Goal: Task Accomplishment & Management: Complete application form

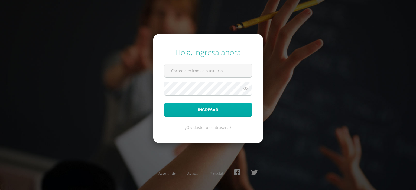
type input "[PERSON_NAME][EMAIL_ADDRESS][PERSON_NAME][DOMAIN_NAME]"
click at [205, 109] on button "Ingresar" at bounding box center [208, 110] width 88 height 14
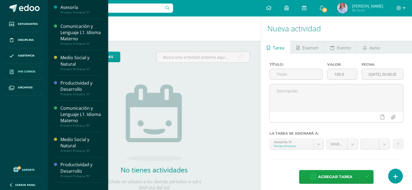
click at [25, 71] on span "Mis cursos" at bounding box center [26, 72] width 17 height 4
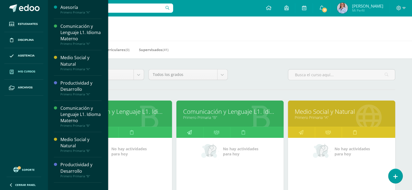
click at [187, 132] on icon at bounding box center [189, 132] width 5 height 11
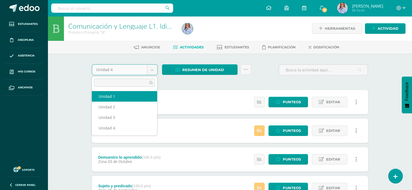
select select "Unidad 1"
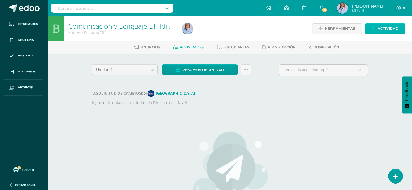
click at [383, 29] on span "Actividad" at bounding box center [388, 29] width 21 height 10
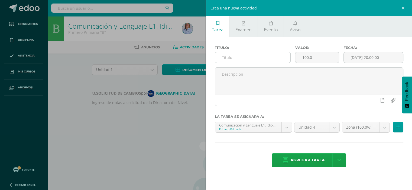
click at [223, 57] on input "text" at bounding box center [253, 57] width 76 height 11
type input "Comprensión lectora"
click at [366, 56] on input "[DATE] 20:00:00" at bounding box center [374, 57] width 60 height 11
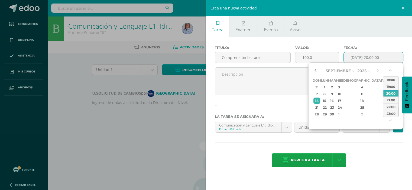
click at [314, 71] on button "button" at bounding box center [315, 71] width 5 height 8
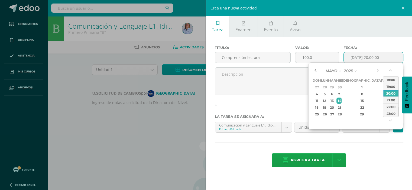
click at [314, 71] on button "button" at bounding box center [315, 71] width 5 height 8
click at [357, 107] on div "23" at bounding box center [362, 108] width 32 height 6
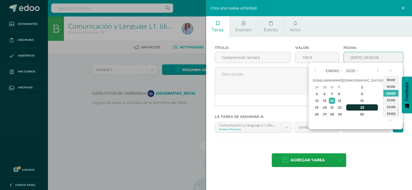
type input "2025-01-23 20:00"
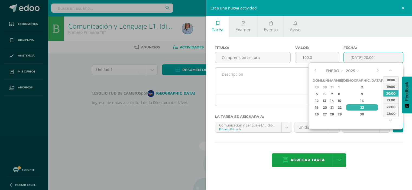
click at [281, 88] on textarea at bounding box center [309, 81] width 188 height 27
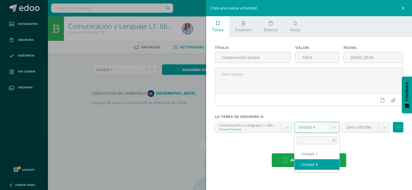
click at [336, 127] on body "Estudiantes Disciplina Asistencia Mis cursos Archivos Soporte Ayuda Reportar un…" at bounding box center [206, 131] width 412 height 263
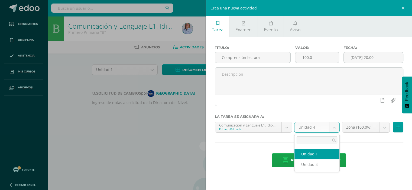
select select "117348"
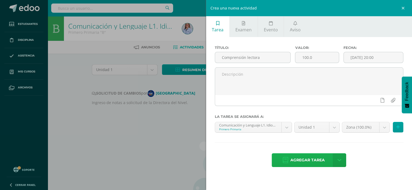
click at [316, 162] on span "Agregar tarea" at bounding box center [307, 160] width 34 height 13
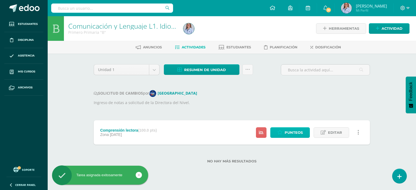
click at [287, 134] on span "Punteos" at bounding box center [294, 133] width 18 height 10
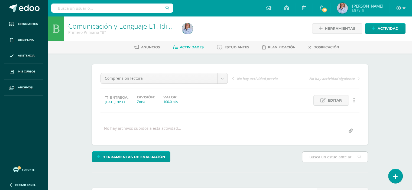
scroll to position [81, 0]
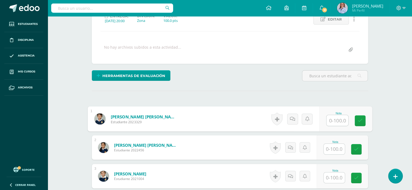
click at [332, 121] on input "text" at bounding box center [337, 120] width 22 height 11
type input "90"
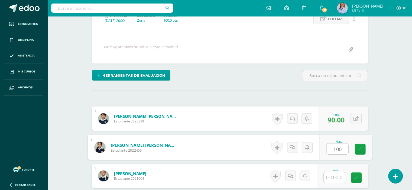
type input "100"
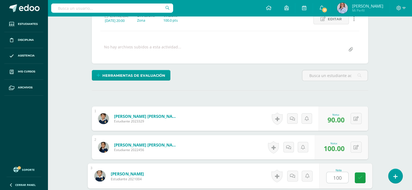
type input "100"
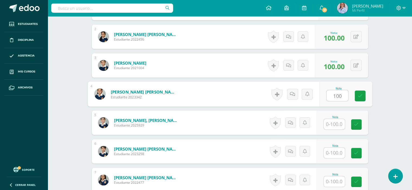
type input "100"
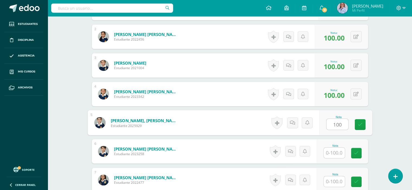
type input "100"
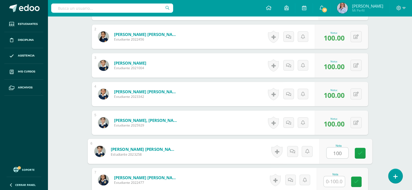
type input "100"
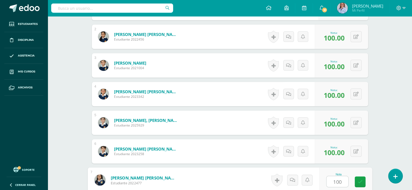
type input "100"
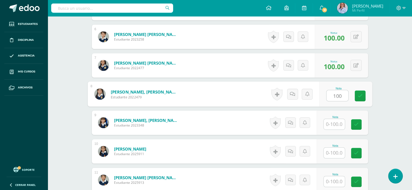
type input "100"
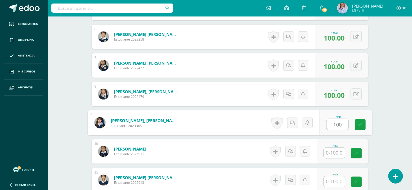
type input "100"
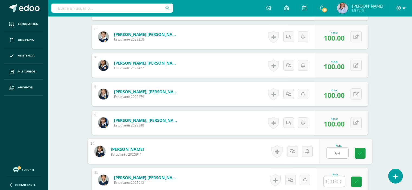
type input "98"
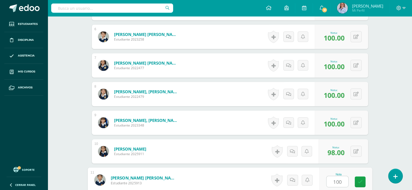
type input "100"
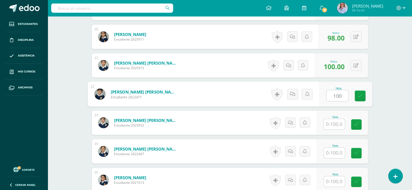
type input "100"
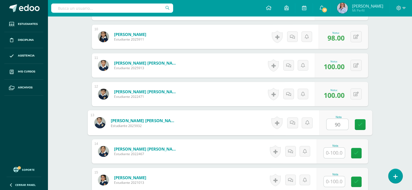
type input "90"
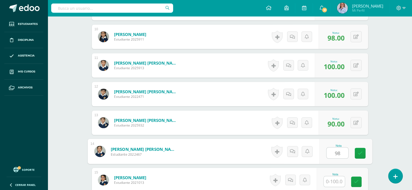
type input "98"
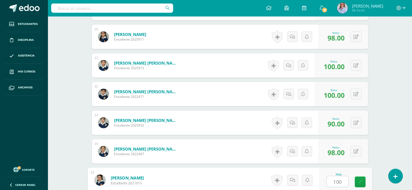
type input "100"
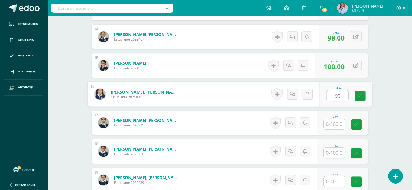
type input "95"
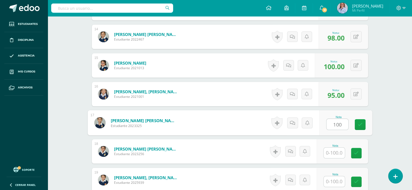
type input "100"
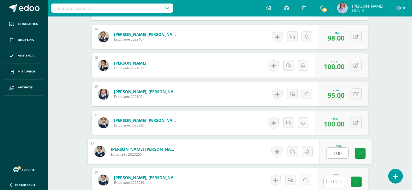
type input "100"
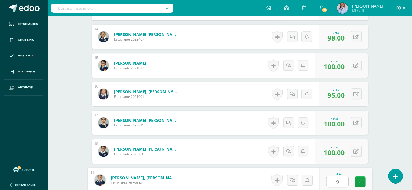
type input "95"
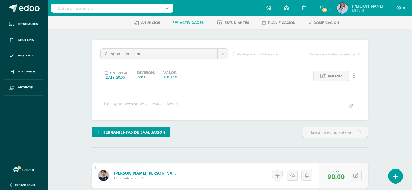
scroll to position [0, 0]
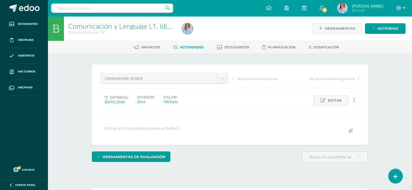
click at [193, 47] on span "Actividades" at bounding box center [192, 47] width 24 height 4
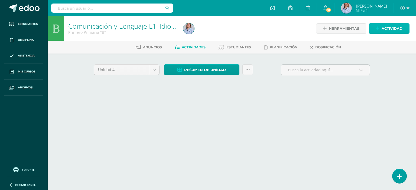
click at [387, 28] on span "Actividad" at bounding box center [392, 29] width 21 height 10
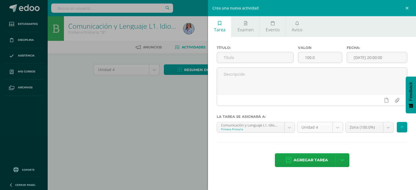
click at [339, 101] on body "Estudiantes Disciplina Asistencia Mis cursos Archivos Soporte Ayuda Reportar un…" at bounding box center [208, 50] width 416 height 101
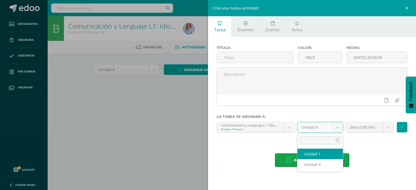
select select "117348"
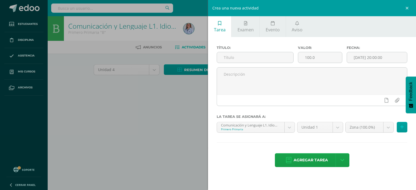
click at [152, 70] on div "Crea una nueva actividad Tarea Examen Evento Aviso Título: Valor: 100.0 Fecha: …" at bounding box center [208, 95] width 416 height 190
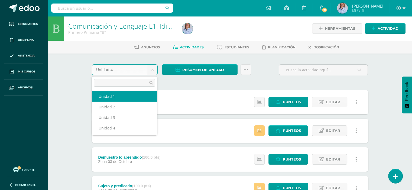
select select "Unidad 1"
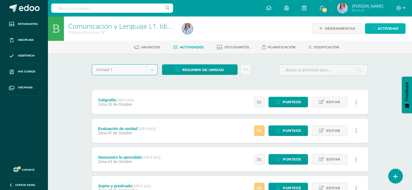
click at [382, 27] on span "Actividad" at bounding box center [388, 29] width 21 height 10
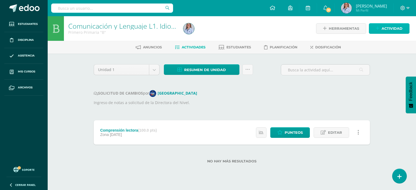
click at [396, 29] on span "Actividad" at bounding box center [392, 29] width 21 height 10
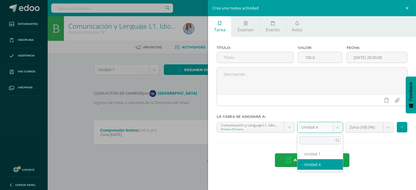
click at [339, 127] on body "Estudiantes Disciplina Asistencia Mis cursos Archivos Soporte Ayuda Reportar un…" at bounding box center [208, 90] width 416 height 181
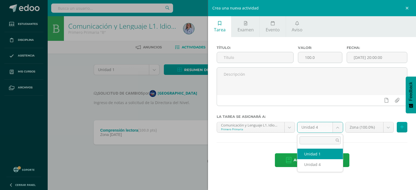
select select "117348"
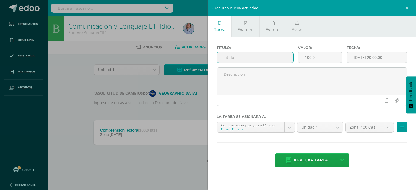
click at [221, 56] on input "text" at bounding box center [255, 57] width 76 height 11
type input "Comprensión lectora No. 2"
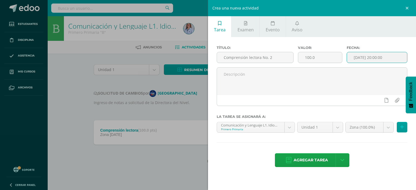
click at [365, 59] on input "[DATE] 20:00:00" at bounding box center [377, 57] width 60 height 11
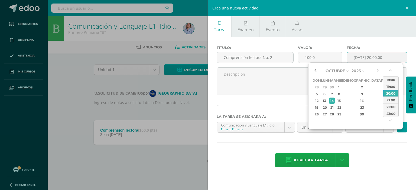
click at [316, 69] on button "button" at bounding box center [315, 71] width 5 height 8
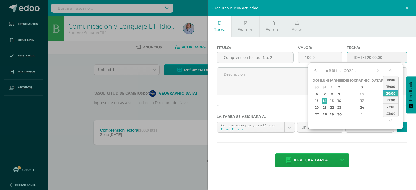
click at [316, 69] on button "button" at bounding box center [315, 71] width 5 height 8
click at [335, 113] on div "28" at bounding box center [332, 114] width 6 height 6
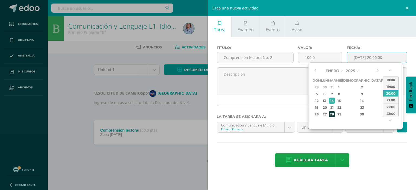
type input "2025-01-28 20:00"
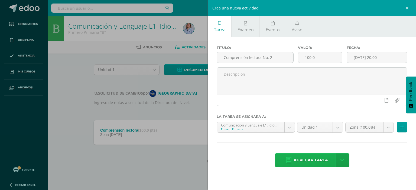
click at [315, 156] on span "Agregar tarea" at bounding box center [311, 160] width 34 height 13
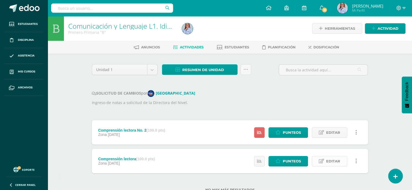
click at [331, 163] on span "Editar" at bounding box center [333, 162] width 14 height 10
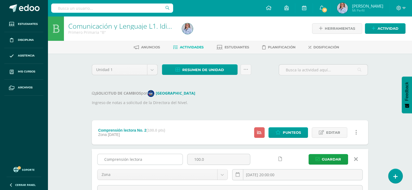
click at [145, 161] on input "Comprensión lectora" at bounding box center [140, 159] width 85 height 11
type input "Comprensión lectora No. 1"
click at [333, 158] on span "Guardar" at bounding box center [331, 160] width 19 height 10
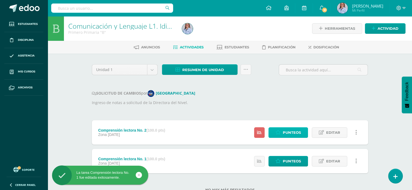
click at [288, 132] on span "Punteos" at bounding box center [292, 133] width 18 height 10
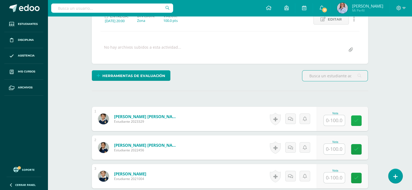
scroll to position [82, 0]
click at [355, 120] on icon at bounding box center [356, 120] width 5 height 5
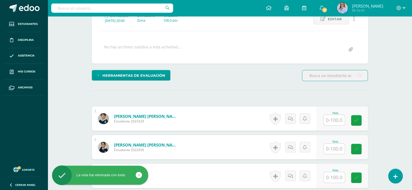
click at [340, 120] on input "text" at bounding box center [334, 120] width 21 height 11
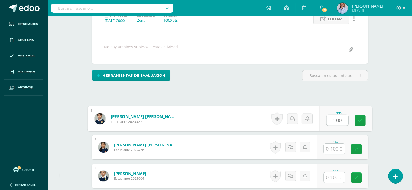
type input "100"
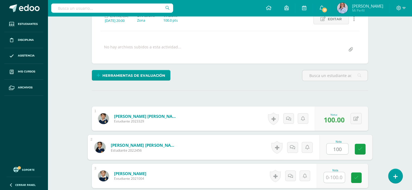
type input "100"
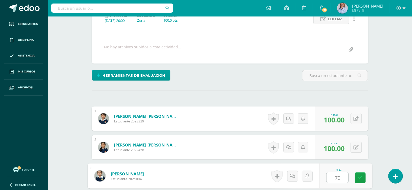
type input "70"
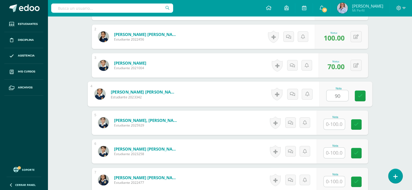
type input "90"
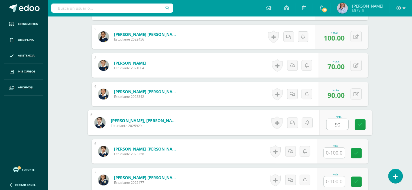
type input "90"
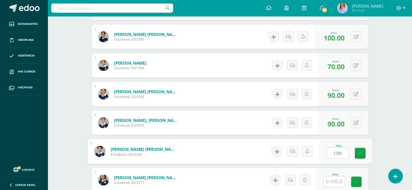
type input "100"
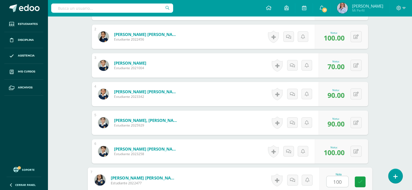
type input "100"
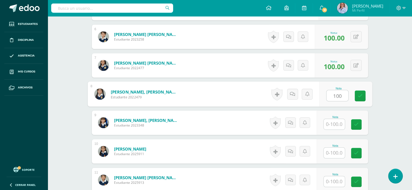
type input "100"
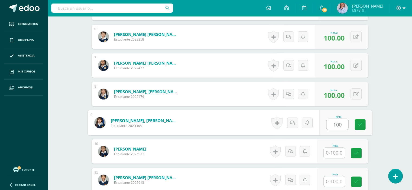
type input "100"
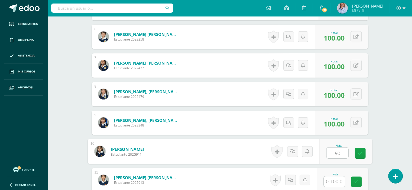
type input "90"
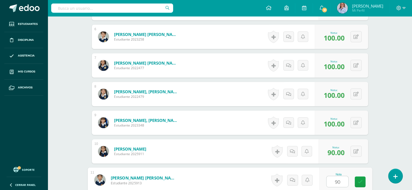
type input "90"
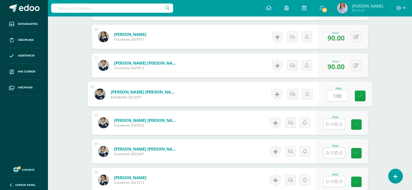
type input "100"
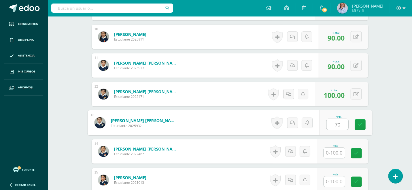
type input "70"
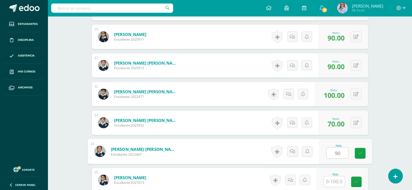
type input "90"
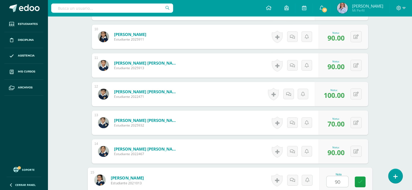
type input "90"
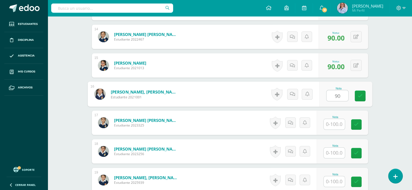
type input "90"
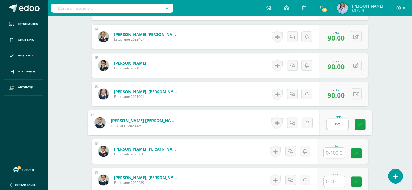
type input "90"
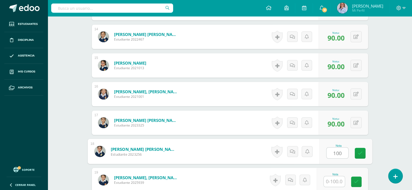
type input "100"
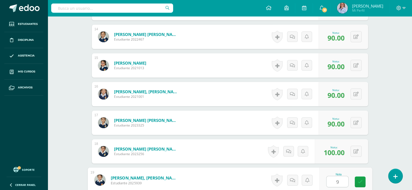
type input "90"
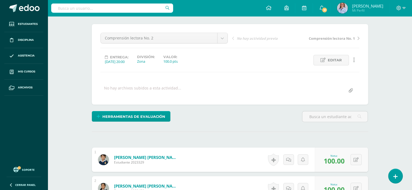
scroll to position [0, 0]
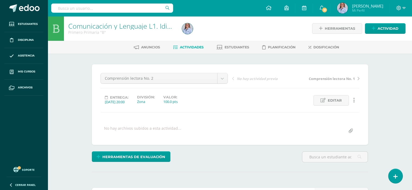
click at [192, 46] on span "Actividades" at bounding box center [192, 47] width 24 height 4
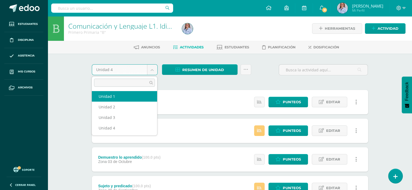
select select "Unidad 1"
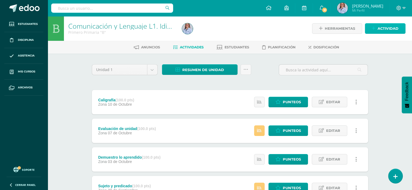
click at [387, 28] on span "Actividad" at bounding box center [388, 29] width 21 height 10
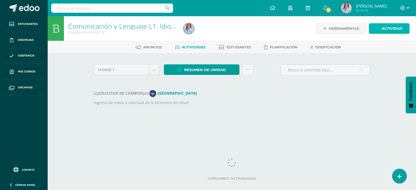
click at [394, 27] on span "Actividad" at bounding box center [392, 29] width 21 height 10
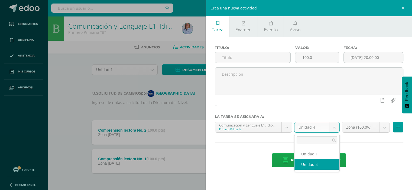
click at [334, 129] on body "Estudiantes Disciplina Asistencia Mis cursos Archivos Soporte Ayuda Reportar un…" at bounding box center [206, 105] width 412 height 210
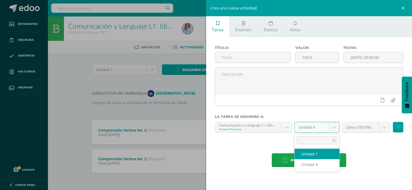
select select "117348"
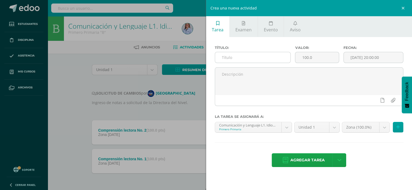
click at [222, 57] on input "text" at bounding box center [253, 57] width 76 height 11
type input "Trabajo de pl y pr"
click at [371, 57] on input "[DATE] 20:00:00" at bounding box center [374, 57] width 60 height 11
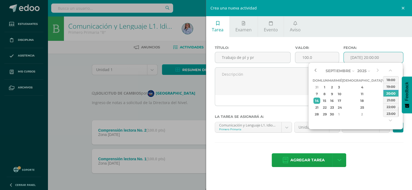
click at [317, 69] on button "button" at bounding box center [315, 71] width 5 height 8
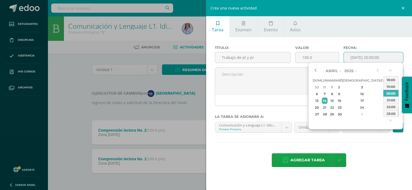
click at [317, 69] on button "button" at bounding box center [315, 71] width 5 height 8
click at [356, 113] on div "30" at bounding box center [362, 114] width 32 height 6
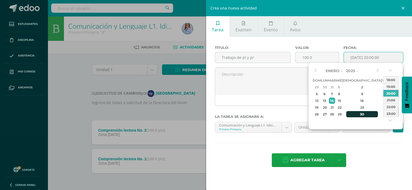
type input "2025-01-30 20:00"
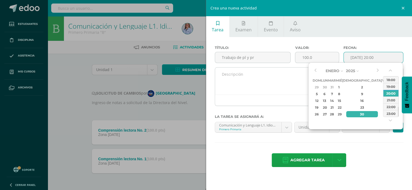
click at [276, 87] on textarea at bounding box center [309, 81] width 188 height 27
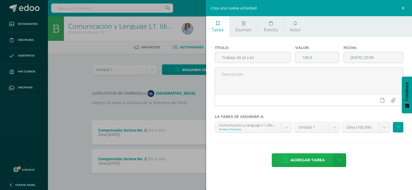
click at [311, 160] on span "Agregar tarea" at bounding box center [307, 160] width 34 height 13
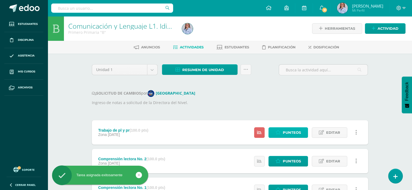
click at [291, 131] on span "Punteos" at bounding box center [292, 133] width 18 height 10
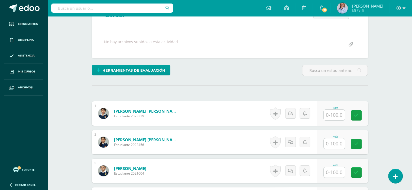
scroll to position [87, 0]
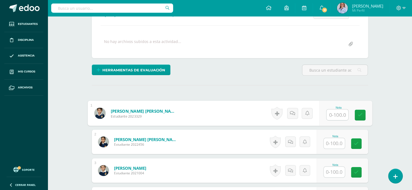
click at [335, 114] on input "text" at bounding box center [337, 115] width 22 height 11
type input "90"
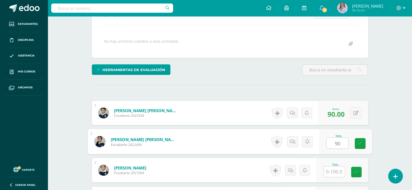
type input "90"
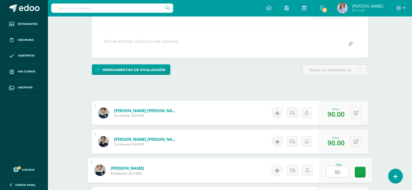
type input "80"
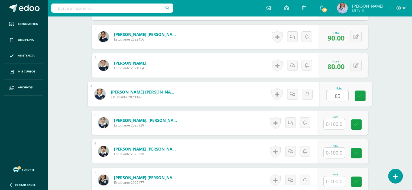
type input "85"
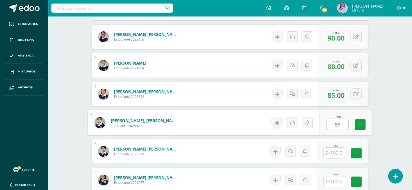
type input "88"
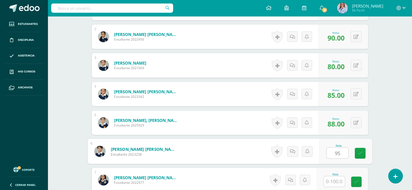
type input "95"
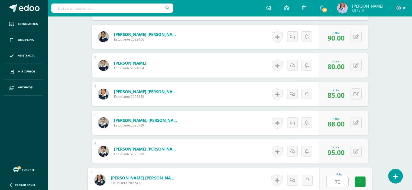
type input "70"
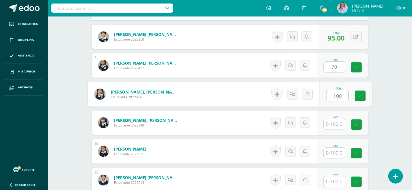
type input "100"
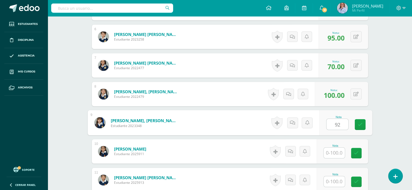
type input "92"
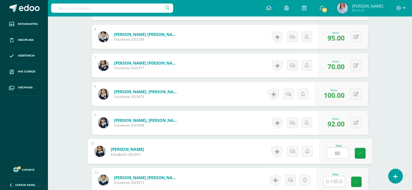
type input "80"
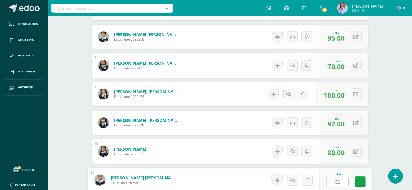
type input "90"
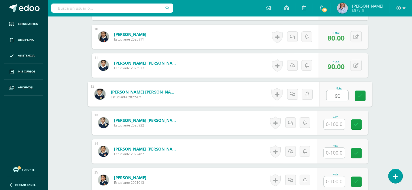
type input "90"
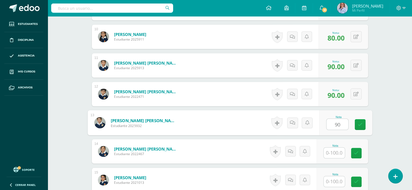
type input "90"
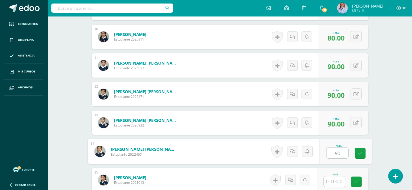
type input "90"
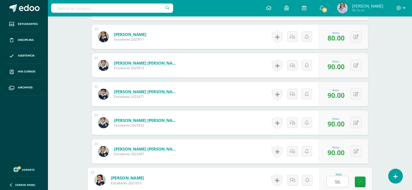
type input "96"
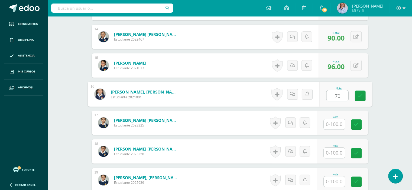
type input "70"
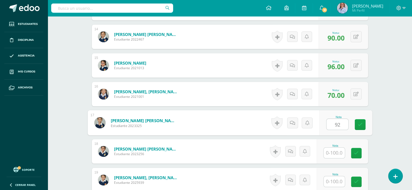
type input "92"
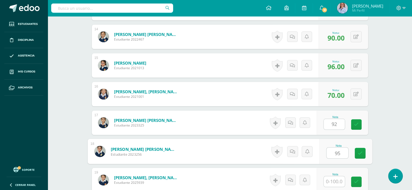
type input "95"
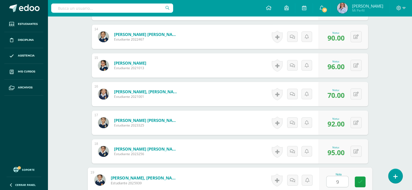
type input "92"
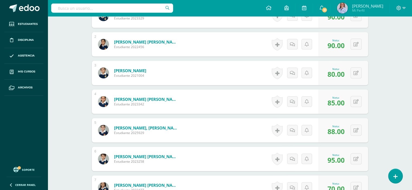
scroll to position [0, 0]
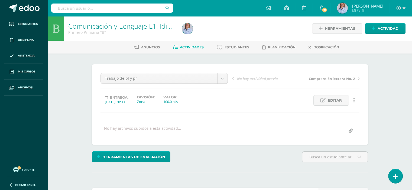
click at [193, 47] on span "Actividades" at bounding box center [192, 47] width 24 height 4
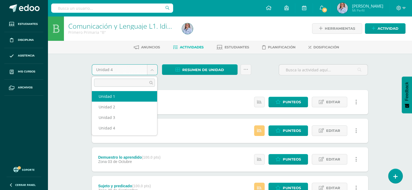
select select "Unidad 1"
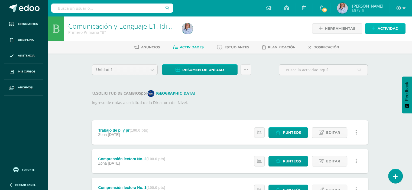
click at [390, 27] on span "Actividad" at bounding box center [388, 29] width 21 height 10
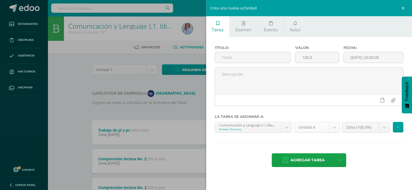
click at [335, 127] on body "Estudiantes Disciplina Asistencia Mis cursos Archivos Soporte Ayuda Reportar un…" at bounding box center [206, 119] width 412 height 238
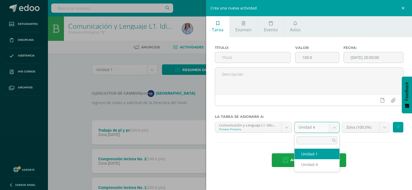
select select "117348"
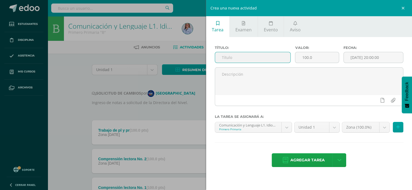
click at [230, 57] on input "text" at bounding box center [253, 57] width 76 height 11
type input "La rima"
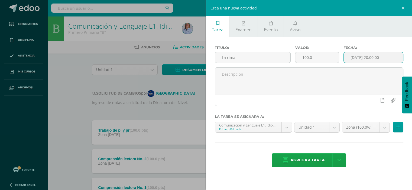
click at [373, 57] on input "[DATE] 20:00:00" at bounding box center [374, 57] width 60 height 11
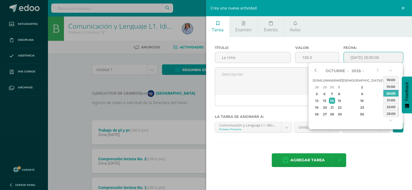
click at [315, 71] on button "button" at bounding box center [315, 71] width 5 height 8
click at [314, 70] on button "button" at bounding box center [315, 71] width 5 height 8
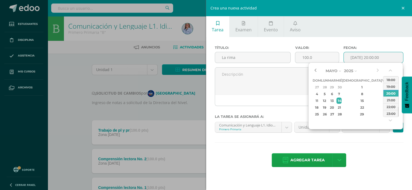
click at [314, 70] on button "button" at bounding box center [315, 71] width 5 height 8
click at [335, 95] on div "4" at bounding box center [332, 94] width 6 height 6
type input "2025-02-04 20:00"
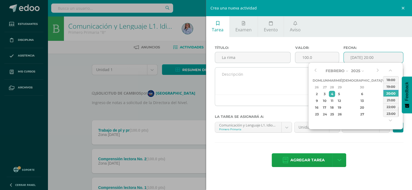
click at [287, 94] on textarea at bounding box center [309, 81] width 188 height 27
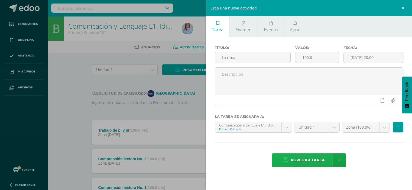
click at [307, 162] on span "Agregar tarea" at bounding box center [307, 160] width 34 height 13
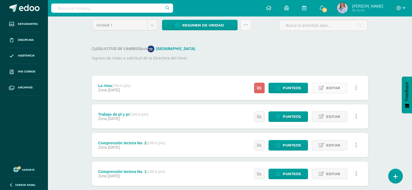
scroll to position [54, 0]
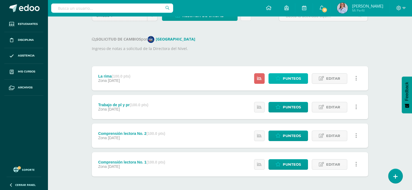
click at [289, 78] on span "Punteos" at bounding box center [292, 79] width 18 height 10
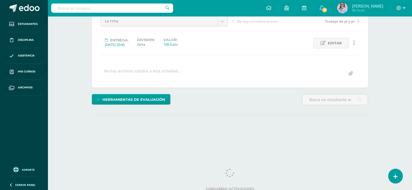
scroll to position [60, 0]
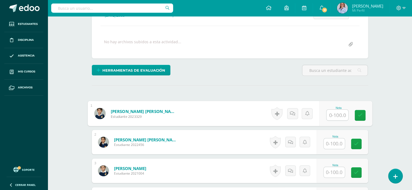
click at [336, 112] on input "text" at bounding box center [337, 115] width 22 height 11
type input "95"
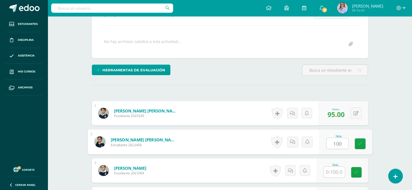
scroll to position [87, 0]
type input "100"
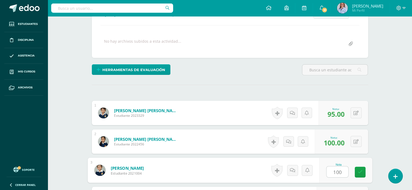
type input "100"
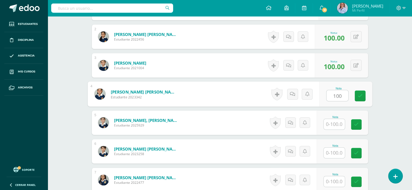
type input "100"
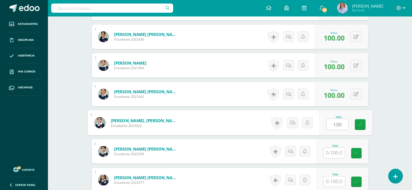
type input "100"
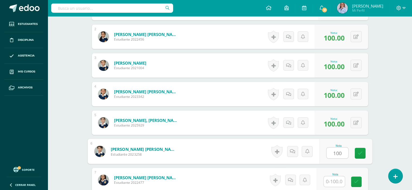
type input "100"
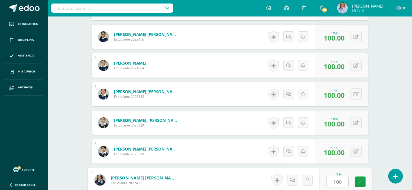
type input "100"
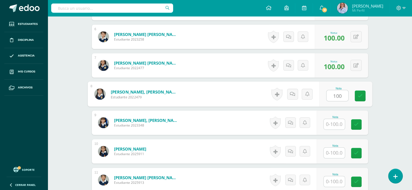
type input "100"
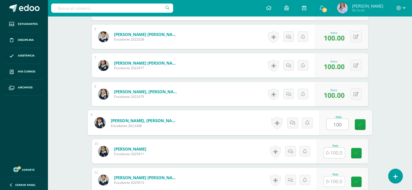
type input "100"
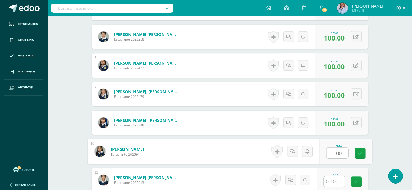
type input "100"
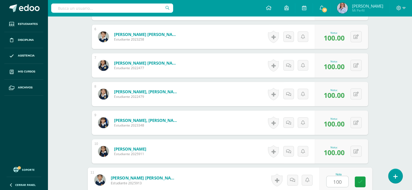
type input "100"
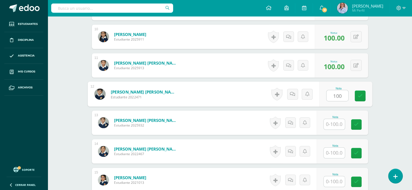
type input "100"
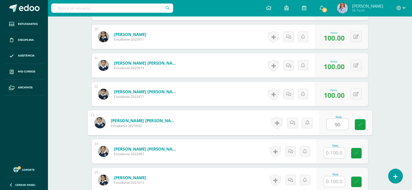
type input "90"
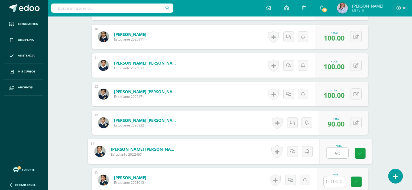
type input "90"
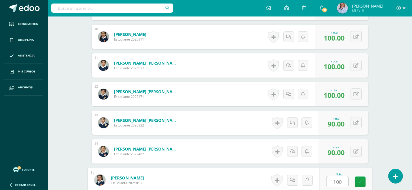
type input "100"
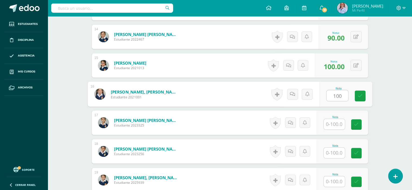
type input "100"
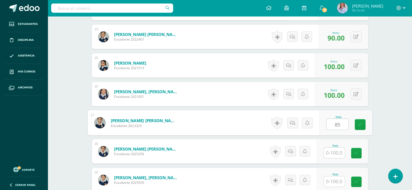
type input "85"
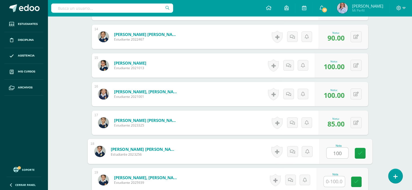
type input "100"
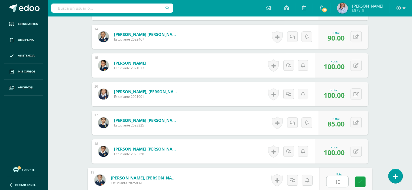
type input "100"
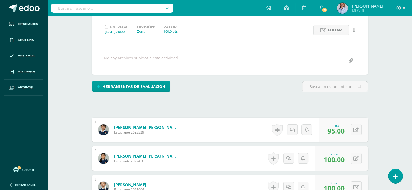
scroll to position [0, 0]
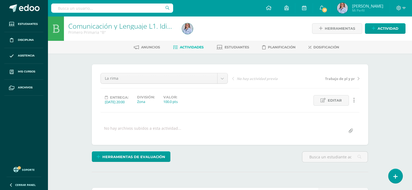
click at [189, 47] on span "Actividades" at bounding box center [192, 47] width 24 height 4
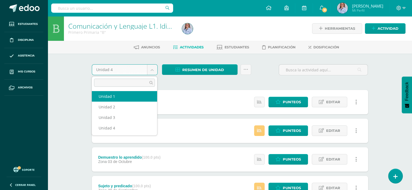
select select "Unidad 1"
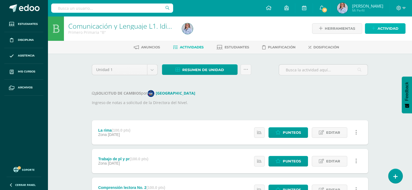
click at [380, 27] on span "Actividad" at bounding box center [388, 29] width 21 height 10
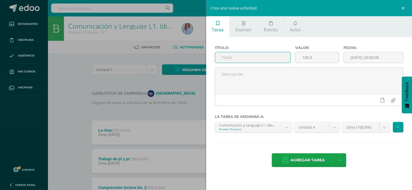
click at [225, 58] on input "text" at bounding box center [253, 57] width 76 height 11
type input "El abecedario"
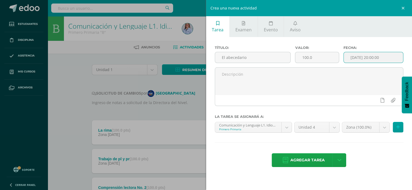
click at [368, 57] on input "[DATE] 20:00:00" at bounding box center [374, 57] width 60 height 11
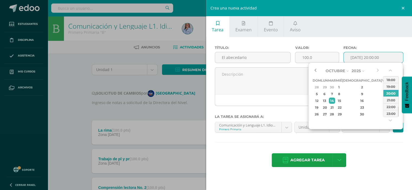
click at [317, 70] on button "button" at bounding box center [315, 71] width 5 height 8
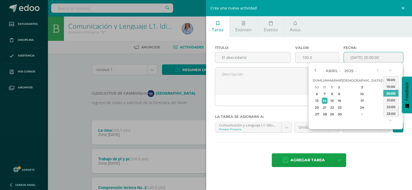
click at [317, 70] on button "button" at bounding box center [315, 71] width 5 height 8
click at [326, 100] on div "10" at bounding box center [325, 101] width 6 height 6
type input "[DATE] 20:00"
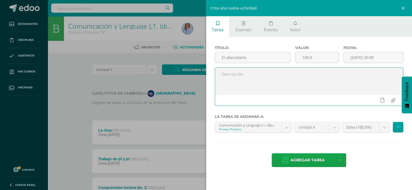
click at [275, 88] on textarea at bounding box center [309, 81] width 188 height 27
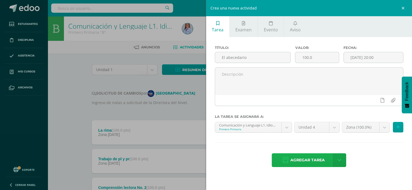
click at [304, 158] on span "Agregar tarea" at bounding box center [307, 160] width 34 height 13
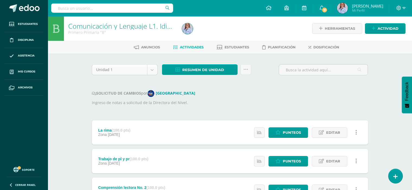
click at [150, 69] on body "Tarea asignada exitosamente Estudiantes Disciplina Asistencia Mis cursos Archiv…" at bounding box center [206, 133] width 412 height 267
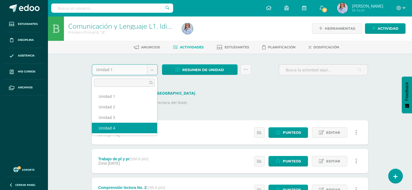
select select "Unidad 4"
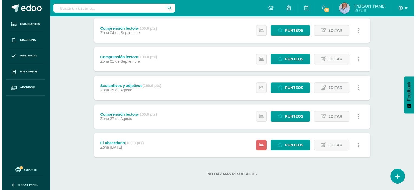
scroll to position [362, 0]
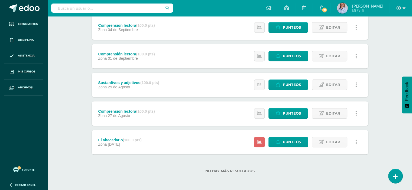
click at [357, 141] on icon at bounding box center [356, 143] width 2 height 6
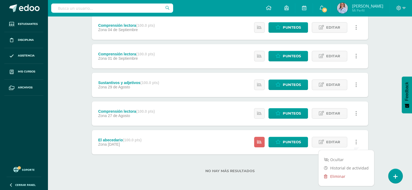
click at [341, 176] on link "Eliminar" at bounding box center [347, 177] width 56 height 8
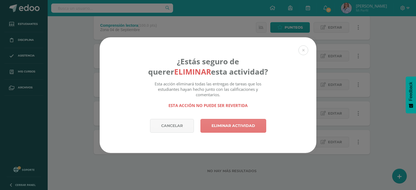
click at [236, 125] on link "Eliminar actividad" at bounding box center [233, 126] width 66 height 14
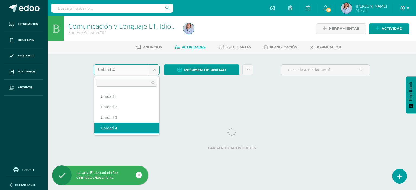
click at [154, 69] on body "La tarea El abecedario fue eliminada exitosamente. Estudiantes Disciplina Asist…" at bounding box center [208, 50] width 416 height 101
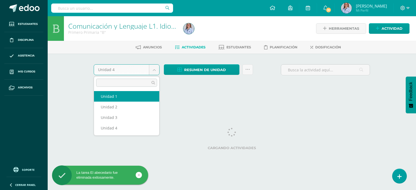
select select "Unidad 1"
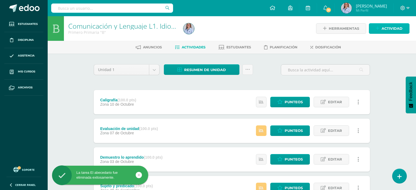
click at [390, 27] on span "Actividad" at bounding box center [392, 29] width 21 height 10
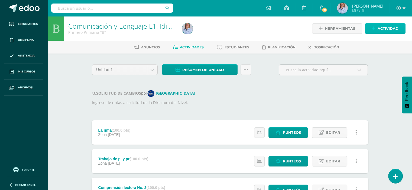
click at [382, 27] on span "Actividad" at bounding box center [388, 29] width 21 height 10
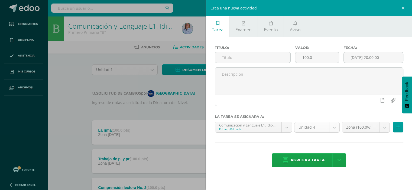
click at [334, 127] on body "Estudiantes Disciplina Asistencia Mis cursos Archivos Soporte Ayuda Reportar un…" at bounding box center [206, 133] width 412 height 267
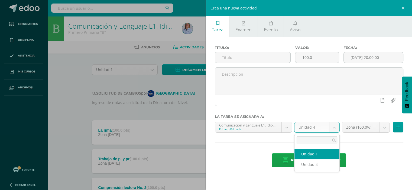
select select "117348"
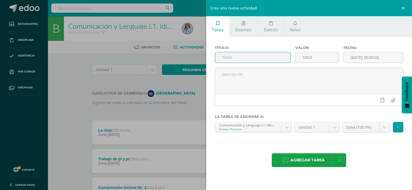
click at [226, 56] on input "text" at bounding box center [253, 57] width 76 height 11
type input "El abecedario"
click at [365, 57] on input "[DATE] 20:00:00" at bounding box center [374, 57] width 60 height 11
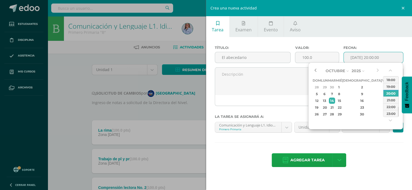
click at [316, 70] on button "button" at bounding box center [315, 71] width 5 height 8
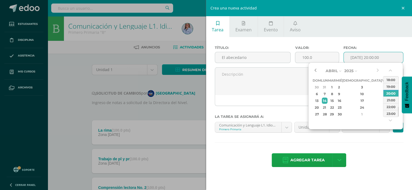
click at [316, 70] on button "button" at bounding box center [315, 71] width 5 height 8
click at [327, 100] on div "10" at bounding box center [325, 101] width 6 height 6
type input "2025-02-10 20:00"
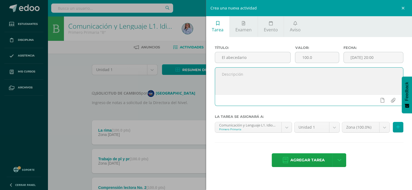
click at [272, 87] on textarea at bounding box center [309, 81] width 188 height 27
click at [306, 158] on span "Agregar tarea" at bounding box center [307, 160] width 34 height 13
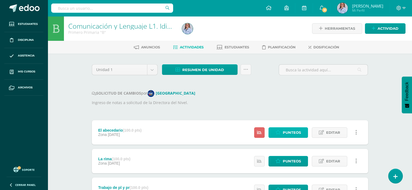
click at [292, 133] on span "Punteos" at bounding box center [292, 133] width 18 height 10
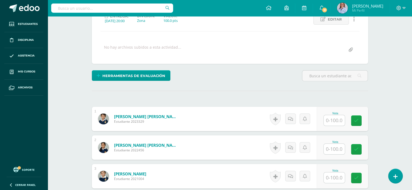
scroll to position [82, 0]
click at [336, 120] on input "text" at bounding box center [334, 120] width 21 height 11
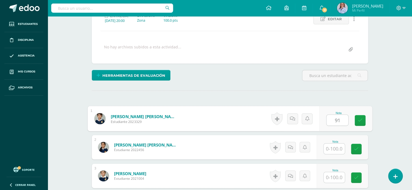
type input "91"
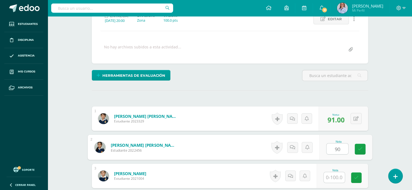
type input "90"
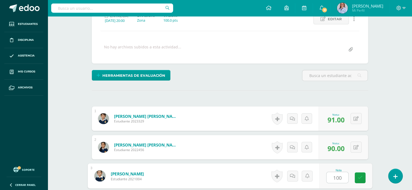
type input "100"
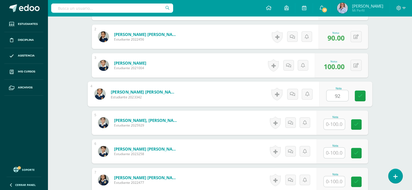
type input "92"
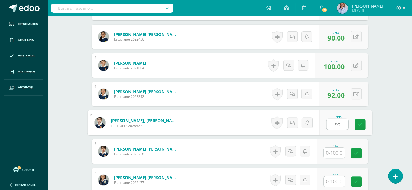
type input "90"
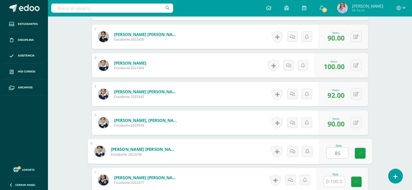
type input "85"
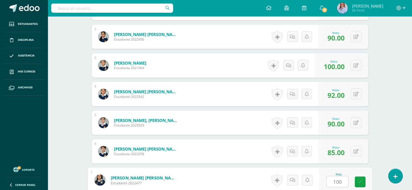
type input "100"
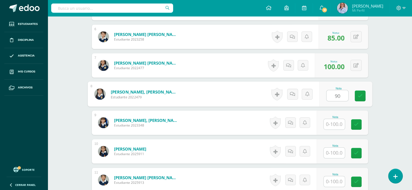
type input "90"
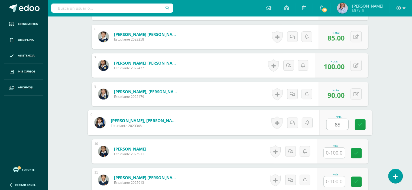
type input "85"
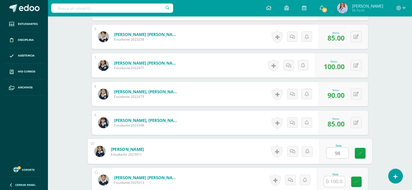
type input "98"
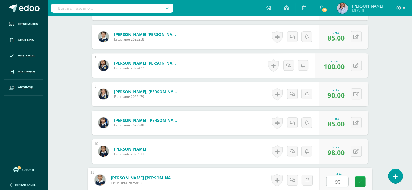
type input "95"
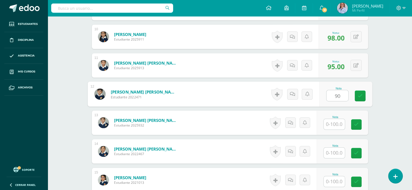
type input "90"
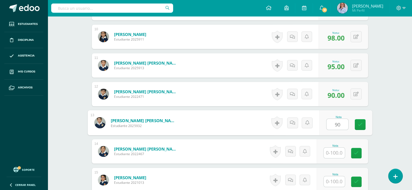
type input "90"
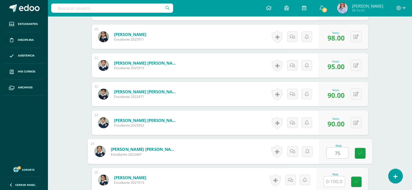
type input "75"
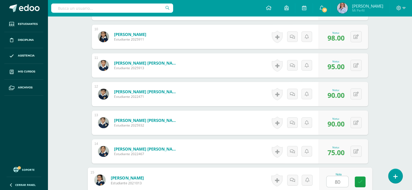
type input "80"
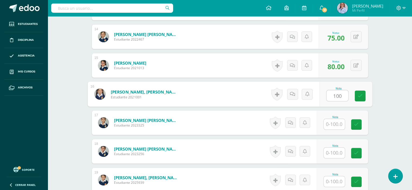
type input "100"
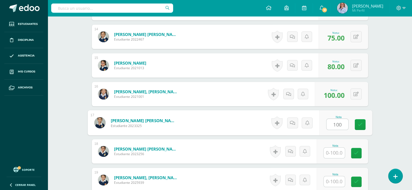
type input "100"
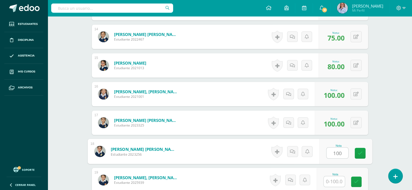
type input "100"
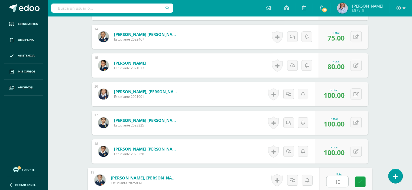
type input "100"
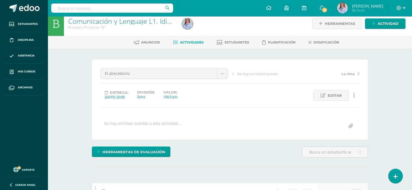
scroll to position [0, 0]
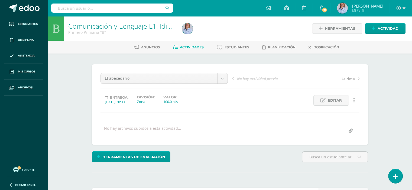
click at [192, 46] on span "Actividades" at bounding box center [192, 47] width 24 height 4
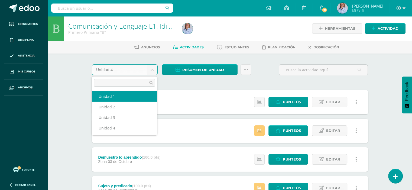
select select "Unidad 1"
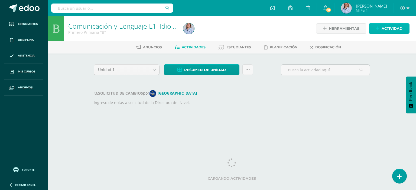
drag, startPoint x: 0, startPoint y: 0, endPoint x: 384, endPoint y: 29, distance: 384.7
click at [384, 29] on span "Actividad" at bounding box center [392, 29] width 21 height 10
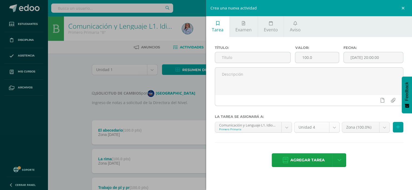
click at [335, 128] on body "Estudiantes Disciplina Asistencia Mis cursos Archivos Soporte Ayuda Reportar un…" at bounding box center [206, 148] width 412 height 296
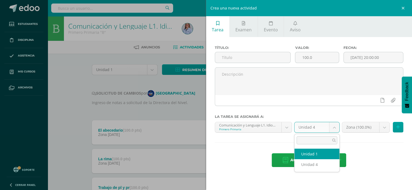
select select "117348"
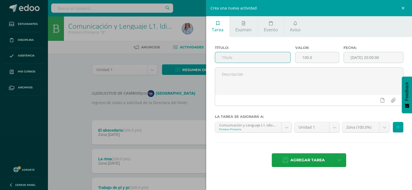
click at [226, 59] on input "text" at bounding box center [253, 57] width 76 height 11
drag, startPoint x: 221, startPoint y: 58, endPoint x: 266, endPoint y: 57, distance: 45.2
click at [266, 57] on input "Comprensión lectora No." at bounding box center [253, 57] width 76 height 11
type input "Comprensión lectora No. 3"
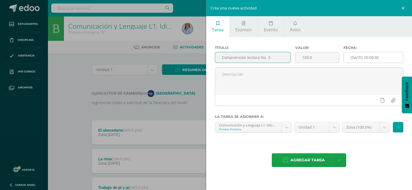
click at [373, 58] on input "[DATE] 20:00:00" at bounding box center [374, 57] width 60 height 11
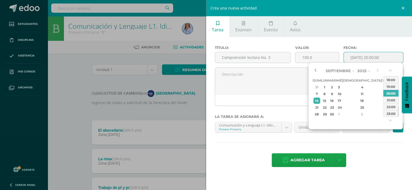
click at [316, 71] on button "button" at bounding box center [315, 71] width 5 height 8
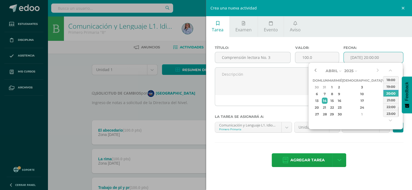
click at [316, 71] on button "button" at bounding box center [315, 71] width 5 height 8
click at [341, 101] on div "12" at bounding box center [339, 101] width 5 height 6
type input "2025-02-12 20:00"
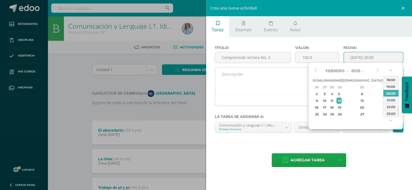
click at [284, 86] on textarea at bounding box center [309, 81] width 188 height 27
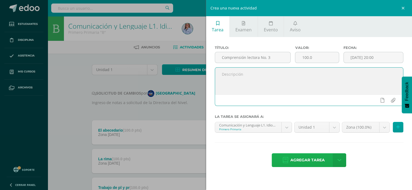
click at [313, 158] on span "Agregar tarea" at bounding box center [307, 160] width 34 height 13
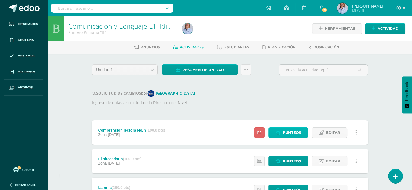
click at [286, 131] on span "Punteos" at bounding box center [292, 133] width 18 height 10
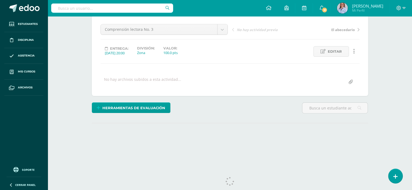
scroll to position [60, 0]
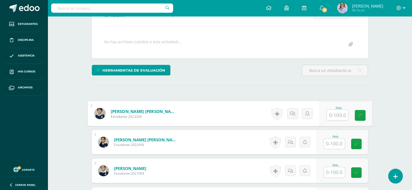
click at [336, 112] on input "text" at bounding box center [337, 115] width 22 height 11
type input "95"
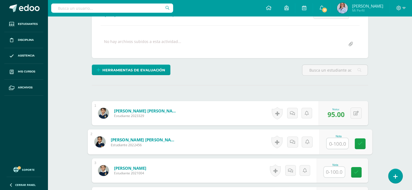
scroll to position [87, 0]
type input "100"
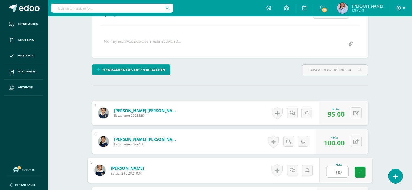
type input "100"
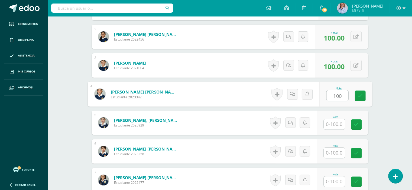
type input "100"
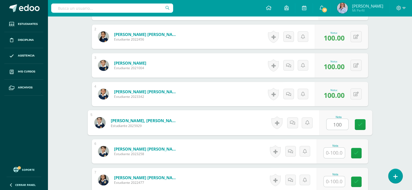
type input "100"
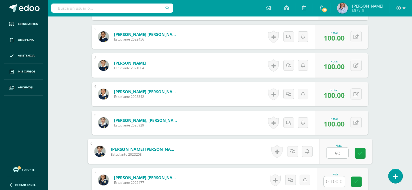
type input "90"
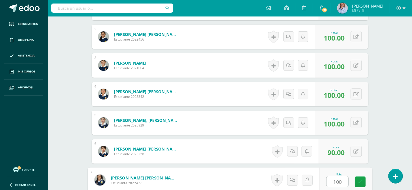
type input "100"
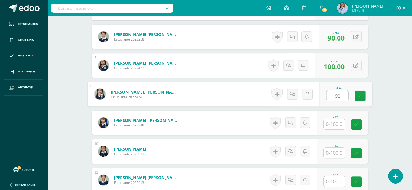
type input "90"
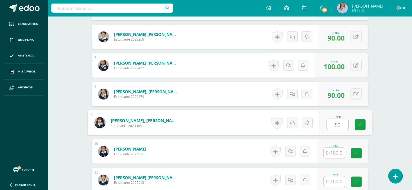
type input "90"
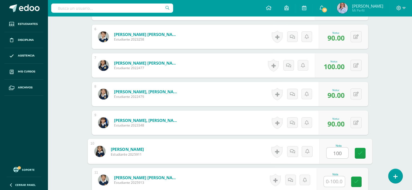
type input "100"
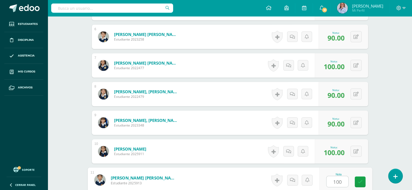
type input "100"
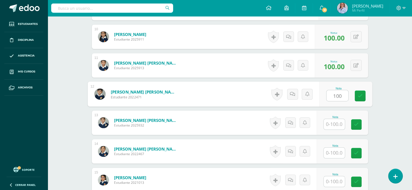
type input "100"
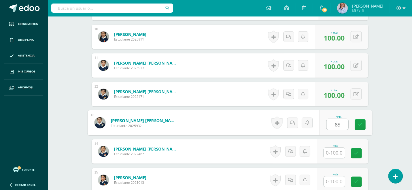
type input "85"
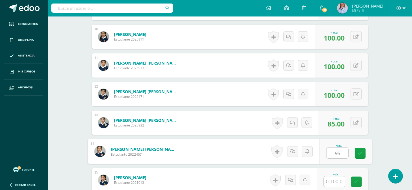
type input "95"
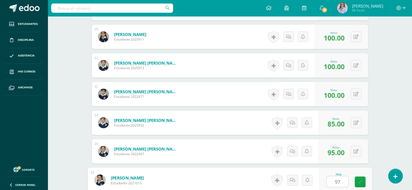
type input "97"
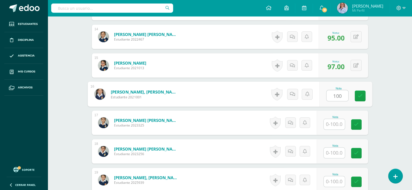
type input "100"
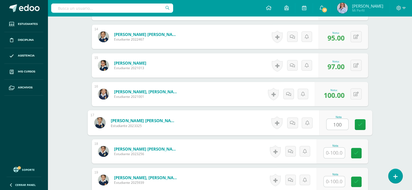
type input "100"
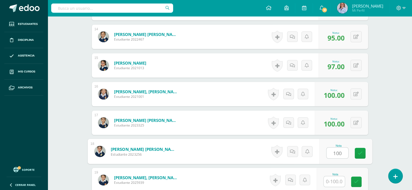
type input "100"
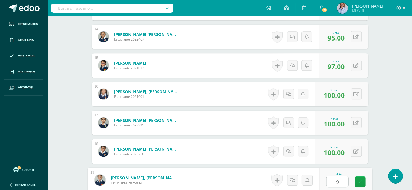
type input "90"
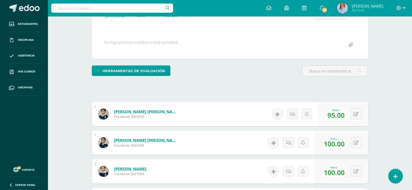
scroll to position [0, 0]
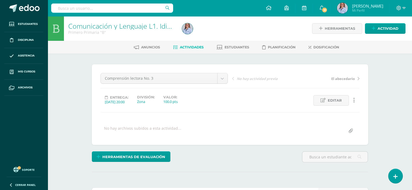
click at [190, 47] on span "Actividades" at bounding box center [192, 47] width 24 height 4
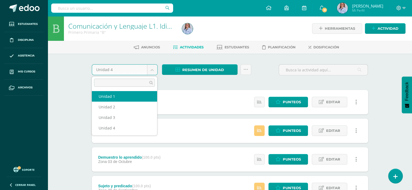
select select "Unidad 1"
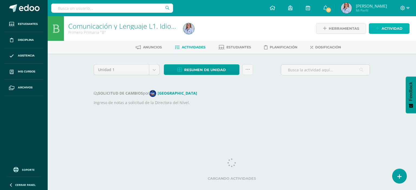
click at [383, 28] on span "Actividad" at bounding box center [392, 29] width 21 height 10
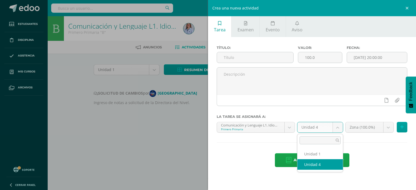
click at [335, 128] on body "Estudiantes Disciplina Asistencia Mis cursos Archivos Soporte Ayuda Reportar un…" at bounding box center [208, 65] width 416 height 131
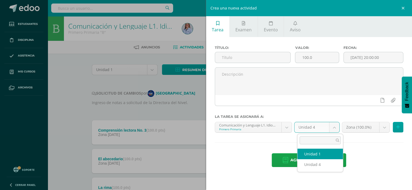
select select "117348"
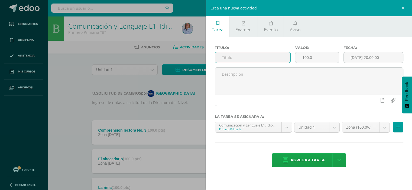
click at [225, 57] on input "text" at bounding box center [253, 57] width 76 height 11
paste input "Comprensión lectora No."
type input "Comprensión lectora No. 4"
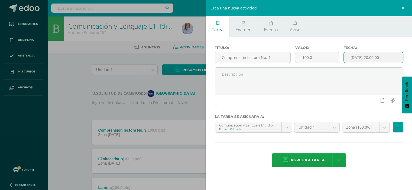
click at [369, 57] on input "[DATE] 20:00:00" at bounding box center [374, 57] width 60 height 11
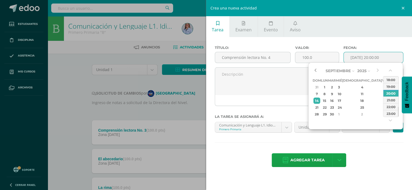
click at [316, 71] on button "button" at bounding box center [315, 71] width 5 height 8
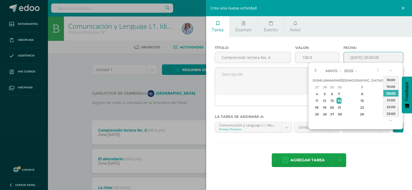
click at [316, 71] on button "button" at bounding box center [315, 71] width 5 height 8
click at [334, 107] on div "18" at bounding box center [332, 108] width 6 height 6
type input "2025-02-18 20:00"
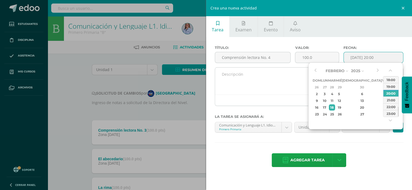
click at [290, 94] on textarea at bounding box center [309, 81] width 188 height 27
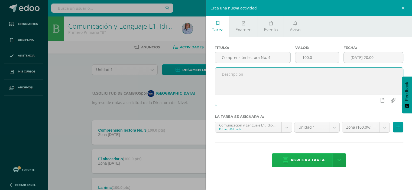
click at [307, 161] on span "Agregar tarea" at bounding box center [307, 160] width 34 height 13
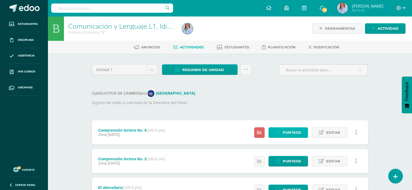
click at [296, 132] on span "Punteos" at bounding box center [292, 133] width 18 height 10
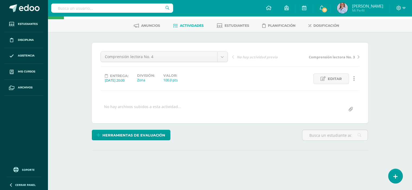
scroll to position [60, 0]
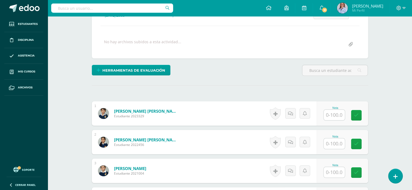
click at [338, 112] on input "text" at bounding box center [334, 115] width 21 height 11
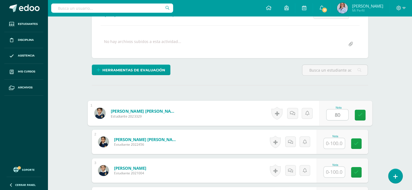
type input "80"
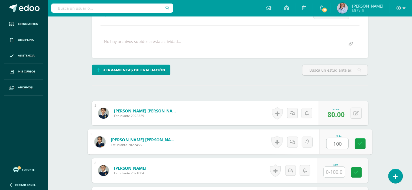
type input "100"
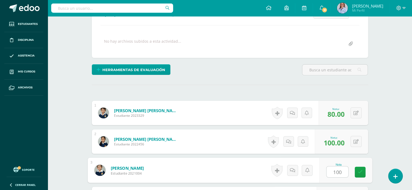
type input "100"
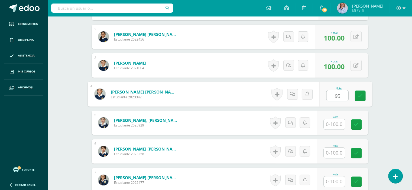
type input "95"
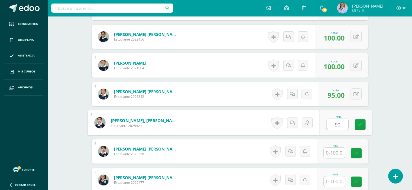
type input "90"
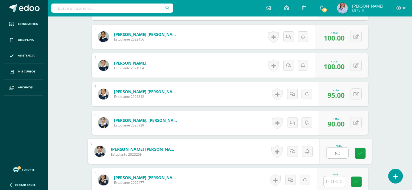
type input "80"
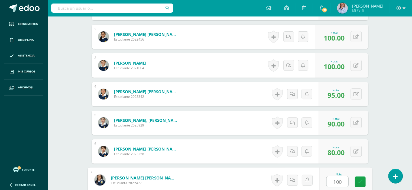
type input "100"
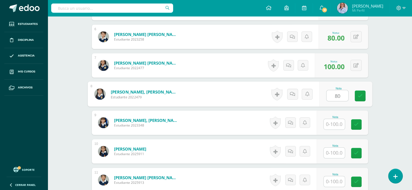
type input "80"
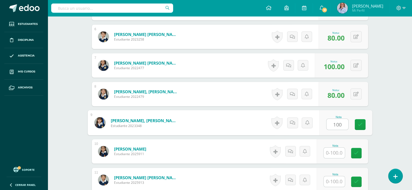
type input "100"
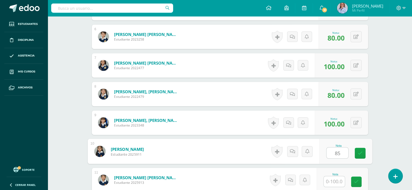
type input "85"
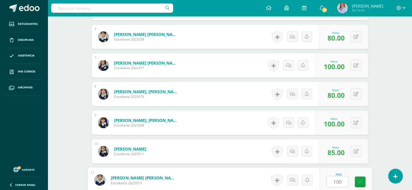
type input "100"
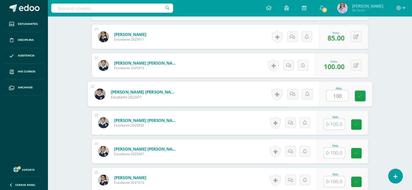
type input "100"
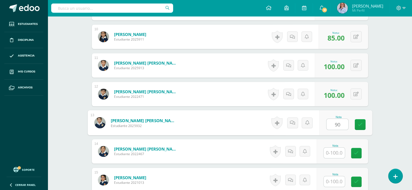
type input "90"
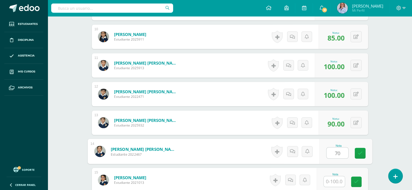
type input "70"
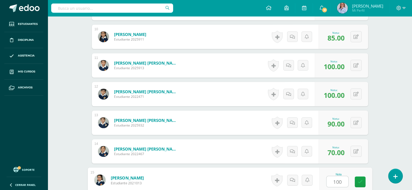
type input "100"
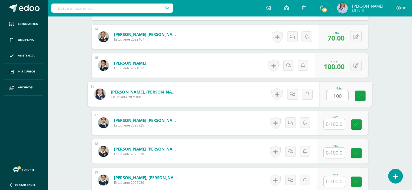
type input "100"
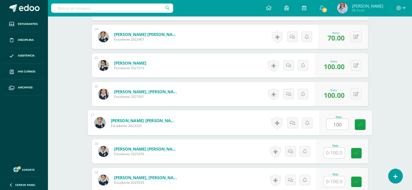
type input "100"
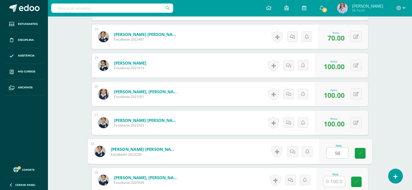
type input "98"
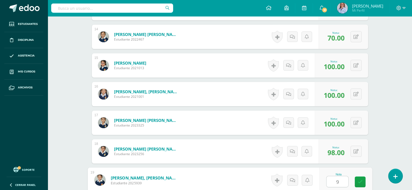
type input "95"
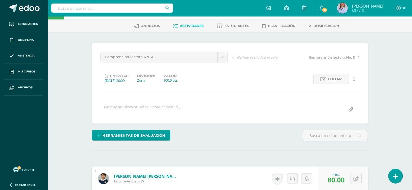
scroll to position [0, 0]
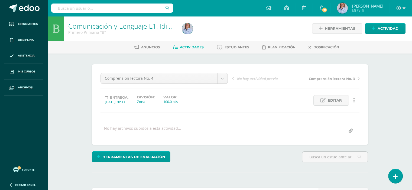
click at [192, 46] on span "Actividades" at bounding box center [192, 47] width 24 height 4
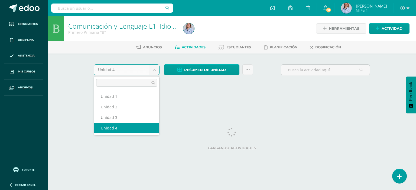
click at [152, 67] on body "Estudiantes Disciplina Asistencia Mis cursos Archivos Soporte Ayuda Reportar un…" at bounding box center [208, 50] width 416 height 101
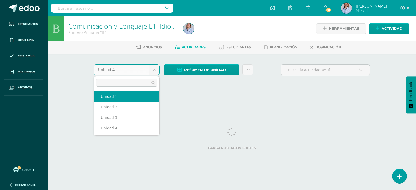
select select "Unidad 1"
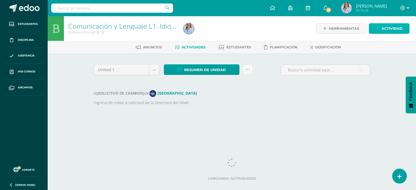
click at [387, 29] on span "Actividad" at bounding box center [392, 29] width 21 height 10
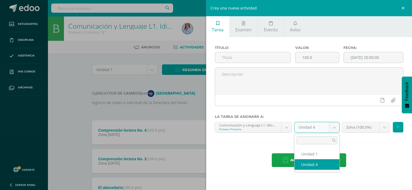
click at [334, 128] on body "Estudiantes Disciplina Asistencia Mis cursos Archivos Soporte Ayuda Reportar un…" at bounding box center [206, 176] width 412 height 353
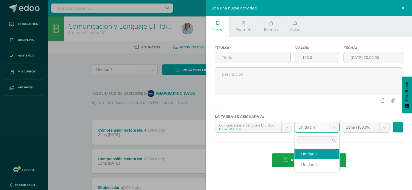
select select "117348"
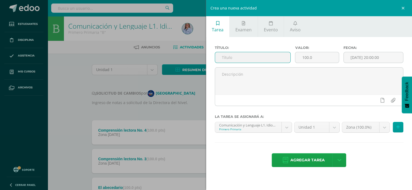
click at [224, 58] on input "text" at bounding box center [253, 57] width 76 height 11
drag, startPoint x: 222, startPoint y: 57, endPoint x: 256, endPoint y: 57, distance: 33.9
click at [256, 57] on input "Trabajo de que/qui" at bounding box center [253, 57] width 76 height 11
type input "Trabajo de que/qui"
click at [372, 59] on input "[DATE] 20:00:00" at bounding box center [374, 57] width 60 height 11
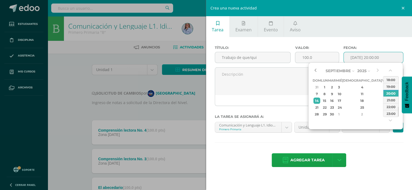
click at [315, 70] on button "button" at bounding box center [315, 71] width 5 height 8
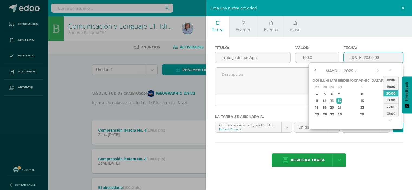
click at [315, 70] on button "button" at bounding box center [315, 71] width 5 height 8
click at [335, 113] on div "25" at bounding box center [332, 114] width 6 height 6
type input "2025-02-25 20:00"
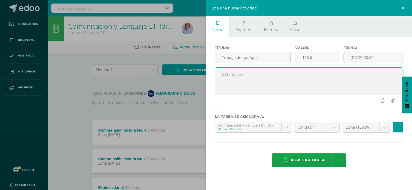
click at [273, 93] on textarea at bounding box center [309, 81] width 188 height 27
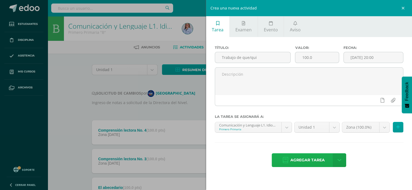
click at [309, 160] on span "Agregar tarea" at bounding box center [307, 160] width 34 height 13
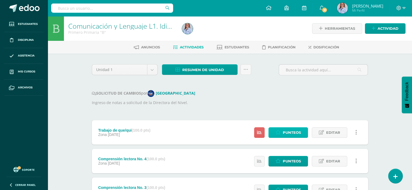
click at [283, 132] on link "Punteos" at bounding box center [288, 133] width 40 height 11
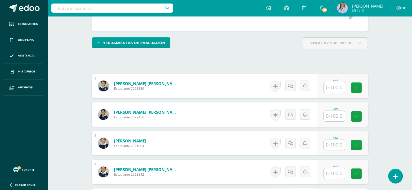
scroll to position [136, 0]
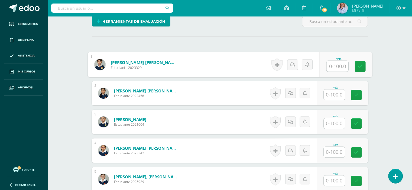
click at [338, 66] on input "text" at bounding box center [337, 66] width 22 height 11
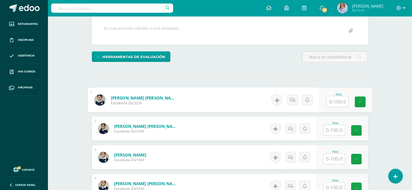
scroll to position [108, 0]
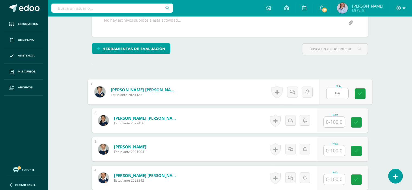
type input "95"
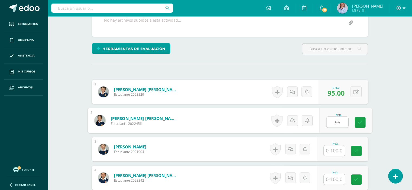
type input "95"
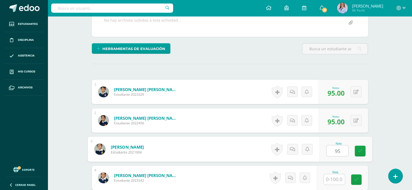
type input "95"
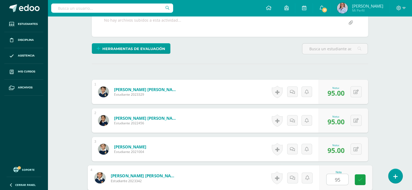
type input "95"
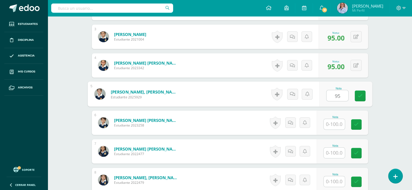
type input "95"
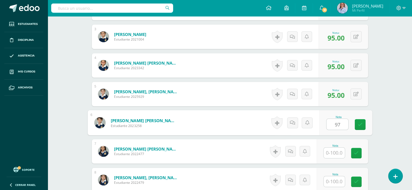
type input "97"
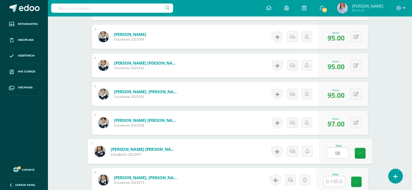
type input "98"
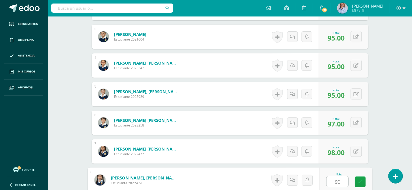
type input "90"
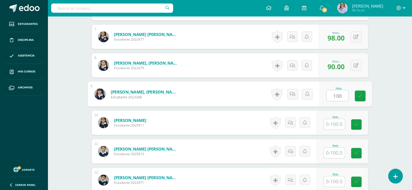
type input "100"
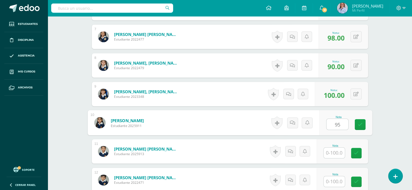
type input "95"
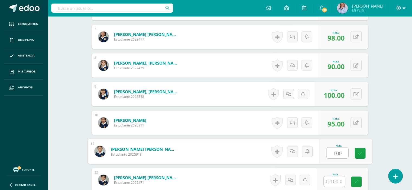
type input "100"
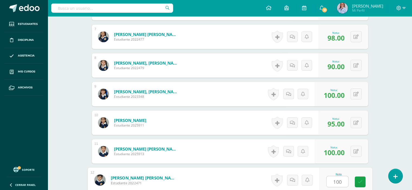
type input "100"
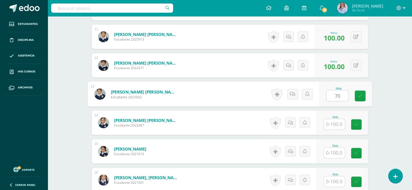
type input "70"
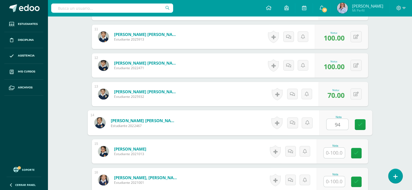
type input "94"
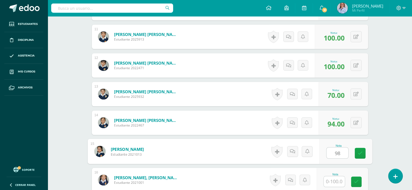
type input "98"
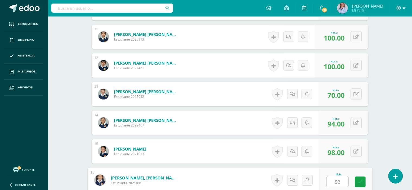
type input "92"
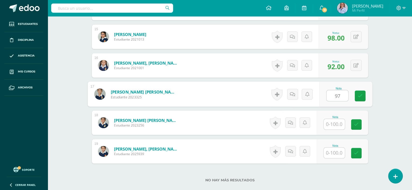
type input "97"
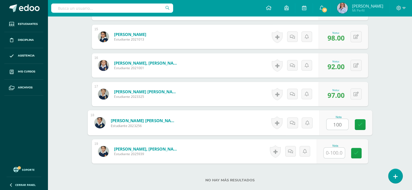
type input "100"
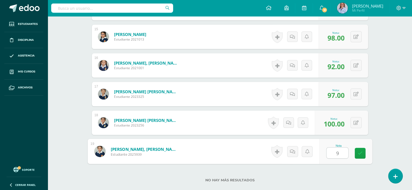
type input "95"
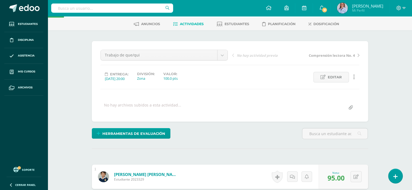
scroll to position [0, 0]
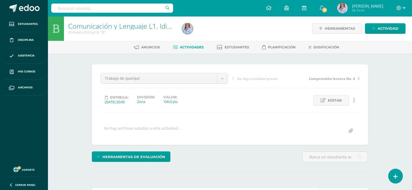
click at [185, 47] on span "Actividades" at bounding box center [192, 47] width 24 height 4
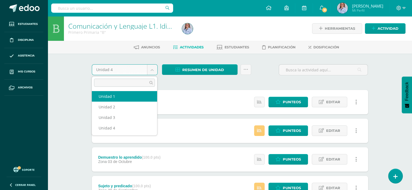
select select "Unidad 1"
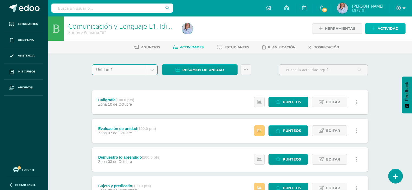
click at [392, 26] on span "Actividad" at bounding box center [388, 29] width 21 height 10
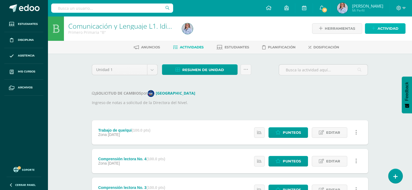
click at [382, 28] on span "Actividad" at bounding box center [388, 29] width 21 height 10
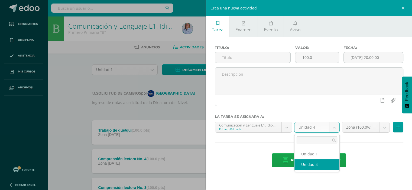
click at [335, 127] on body "Estudiantes Disciplina Asistencia Mis cursos Archivos Soporte Ayuda Reportar un…" at bounding box center [206, 191] width 412 height 382
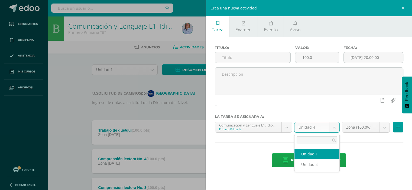
drag, startPoint x: 316, startPoint y: 153, endPoint x: 316, endPoint y: 148, distance: 5.4
select select "117348"
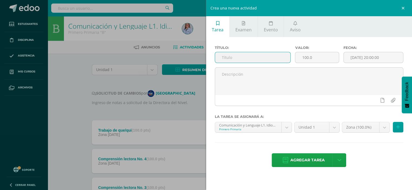
click at [223, 58] on input "text" at bounding box center [253, 57] width 76 height 11
paste input "Trabajo de que/qui"
drag, startPoint x: 222, startPoint y: 58, endPoint x: 234, endPoint y: 58, distance: 12.2
click at [234, 58] on input "Trabajo de que/qui" at bounding box center [253, 57] width 76 height 11
type input "Ejercicio de que/qui"
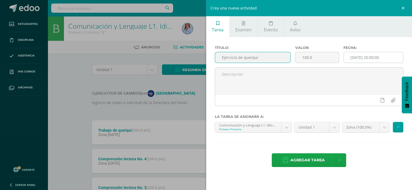
click at [367, 59] on input "[DATE] 20:00:00" at bounding box center [374, 57] width 60 height 11
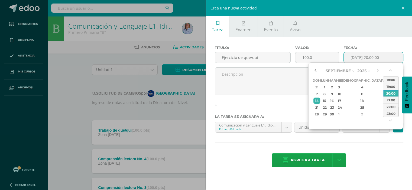
click at [317, 70] on button "button" at bounding box center [315, 71] width 5 height 8
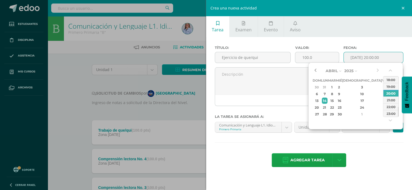
click at [317, 70] on button "button" at bounding box center [315, 71] width 5 height 8
click at [355, 114] on div "27" at bounding box center [362, 114] width 32 height 6
type input "2025-02-27 20:00"
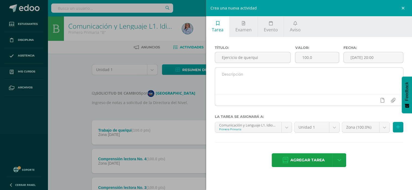
click at [287, 95] on div at bounding box center [309, 100] width 188 height 11
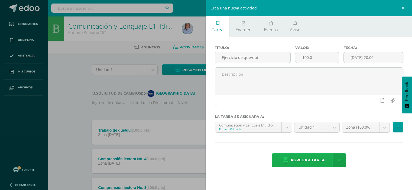
click at [312, 161] on span "Agregar tarea" at bounding box center [307, 160] width 34 height 13
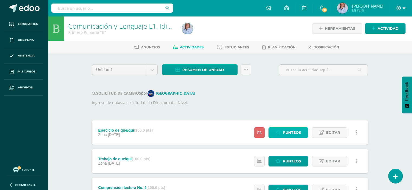
click at [290, 130] on span "Punteos" at bounding box center [292, 133] width 18 height 10
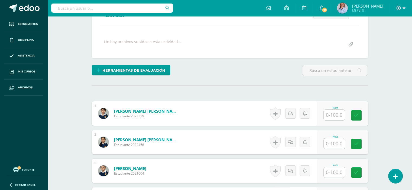
scroll to position [87, 0]
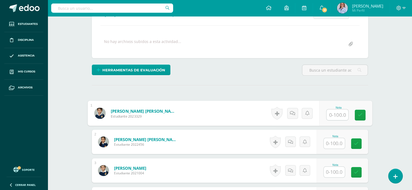
click at [337, 115] on input "text" at bounding box center [337, 115] width 22 height 11
type input "80"
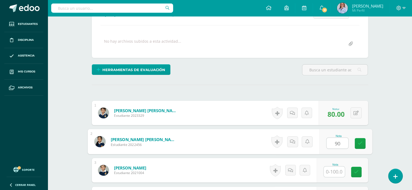
type input "90"
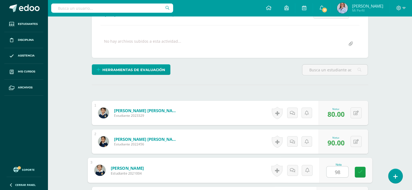
type input "98"
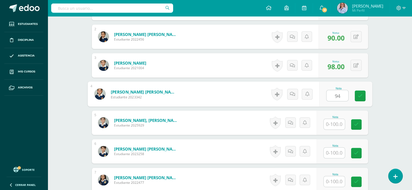
type input "94"
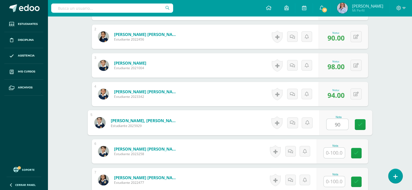
type input "90"
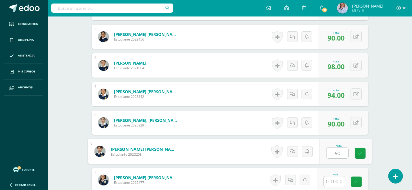
type input "90"
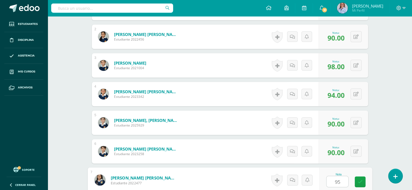
type input "95"
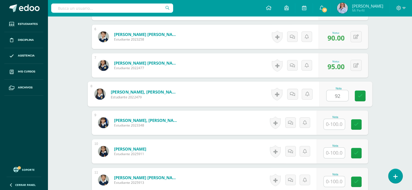
type input "92"
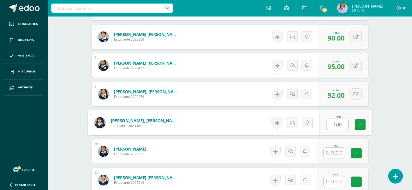
type input "100"
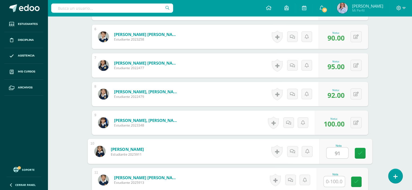
type input "91"
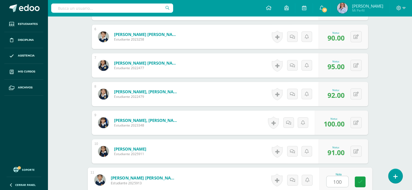
type input "100"
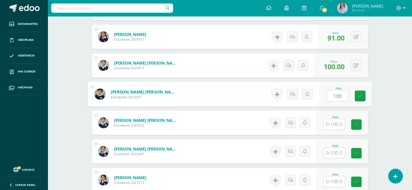
type input "100"
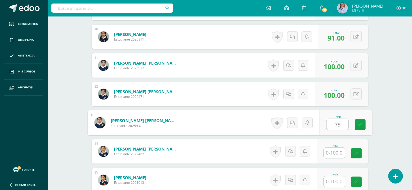
type input "75"
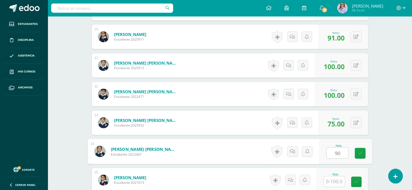
type input "90"
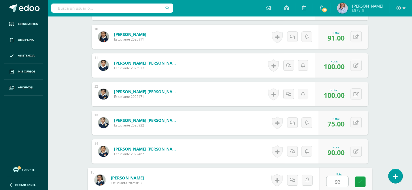
type input "92"
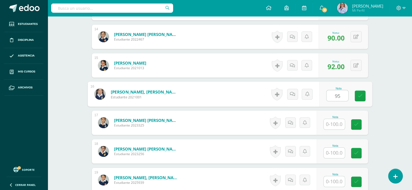
type input "95"
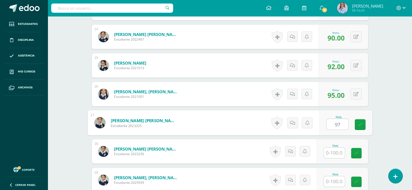
type input "97"
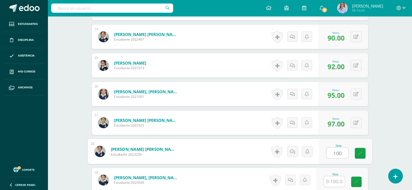
type input "100"
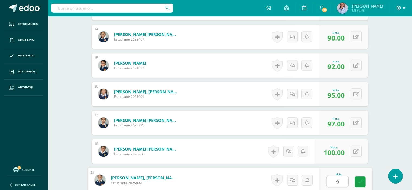
type input "93"
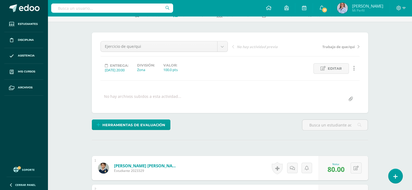
scroll to position [0, 0]
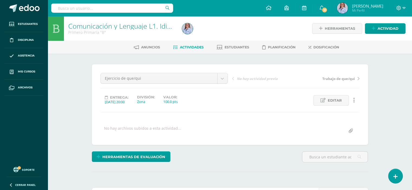
click at [195, 48] on span "Actividades" at bounding box center [192, 47] width 24 height 4
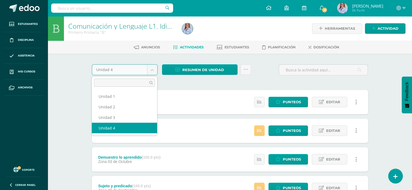
drag, startPoint x: 150, startPoint y: 68, endPoint x: 164, endPoint y: 67, distance: 14.9
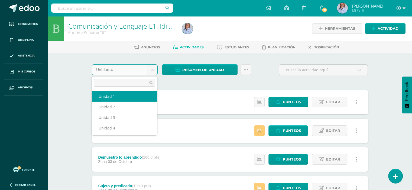
select select "Unidad 1"
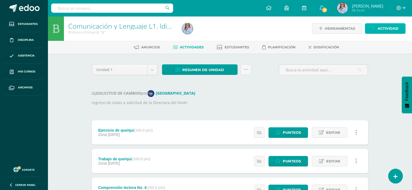
click at [385, 27] on span "Actividad" at bounding box center [388, 29] width 21 height 10
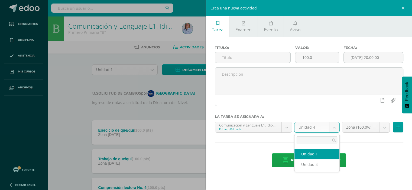
select select "117348"
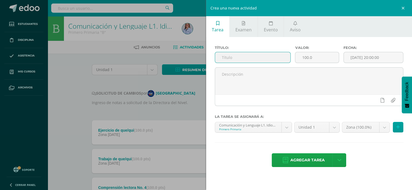
click at [224, 59] on input "text" at bounding box center [253, 57] width 76 height 11
paste input "Trabajo de que/qui"
type input "Trabajo de br/bl"
click at [370, 58] on input "[DATE] 20:00:00" at bounding box center [374, 57] width 60 height 11
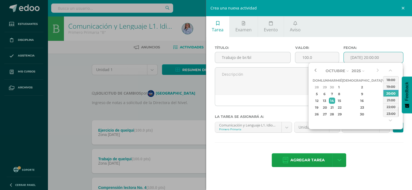
click at [316, 70] on button "button" at bounding box center [315, 71] width 5 height 8
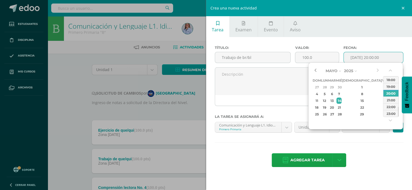
click at [316, 70] on button "button" at bounding box center [315, 71] width 5 height 8
click at [335, 93] on div "4" at bounding box center [332, 94] width 6 height 6
type input "2025-03-04 20:00"
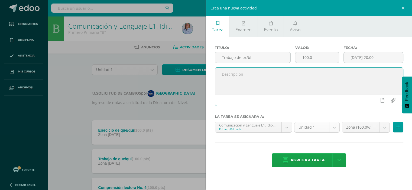
drag, startPoint x: 298, startPoint y: 80, endPoint x: 307, endPoint y: 126, distance: 47.2
click at [298, 80] on textarea at bounding box center [309, 81] width 188 height 27
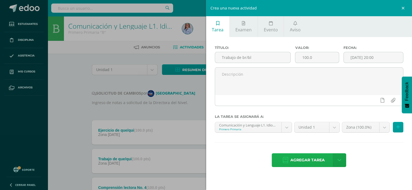
click at [313, 162] on span "Agregar tarea" at bounding box center [307, 160] width 34 height 13
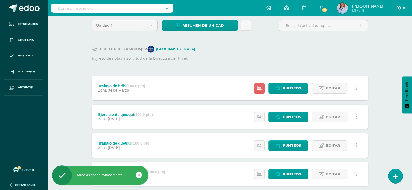
scroll to position [54, 0]
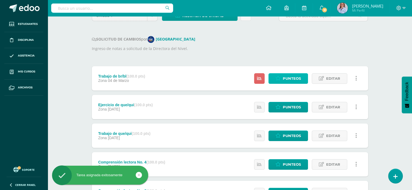
click at [293, 79] on span "Punteos" at bounding box center [292, 79] width 18 height 10
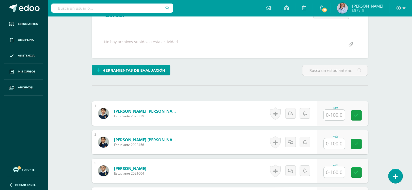
scroll to position [87, 0]
click at [335, 114] on input "text" at bounding box center [334, 115] width 21 height 11
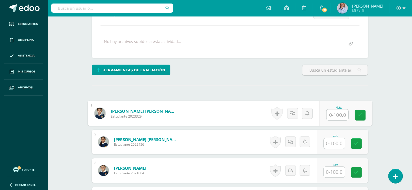
scroll to position [87, 0]
type input "70"
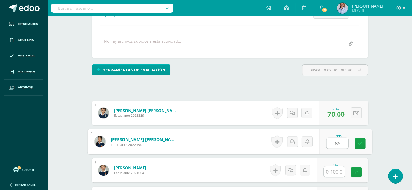
type input "86"
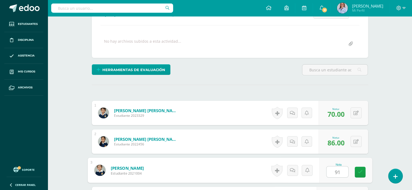
type input "91"
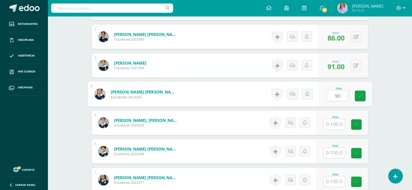
type input "90"
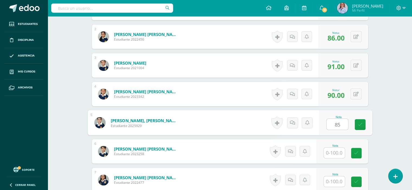
type input "85"
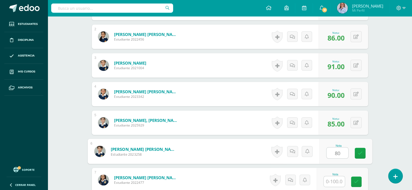
type input "80"
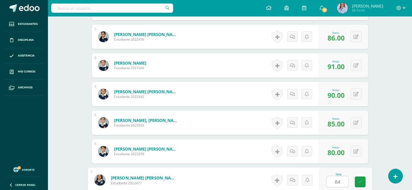
type input "84"
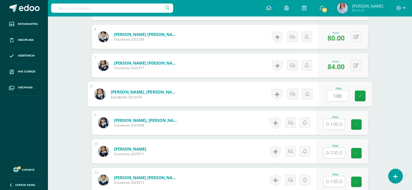
type input "100"
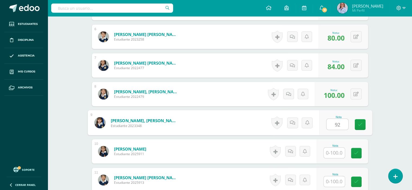
type input "92"
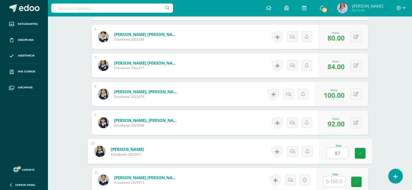
type input "87"
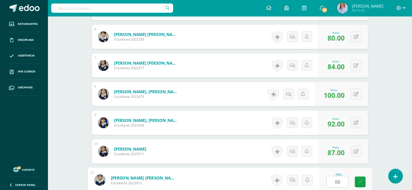
type input "88"
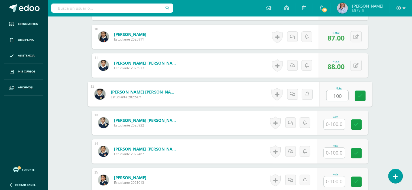
type input "100"
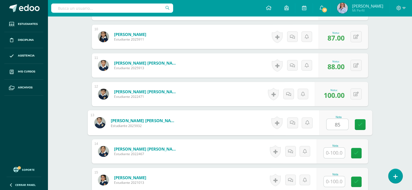
type input "85"
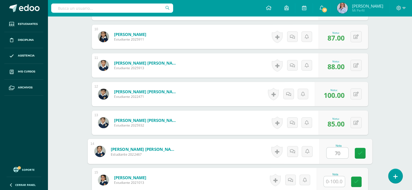
type input "70"
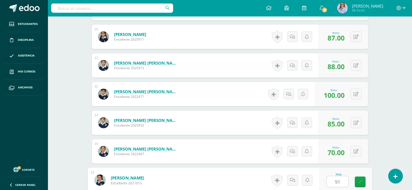
type input "91"
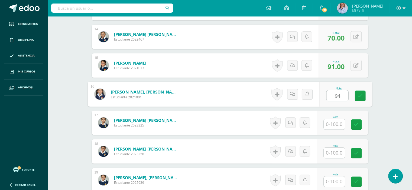
type input "94"
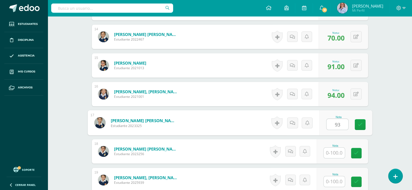
type input "93"
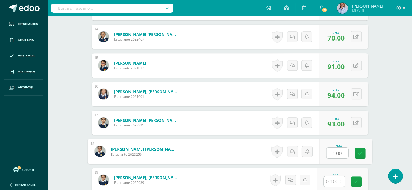
type input "100"
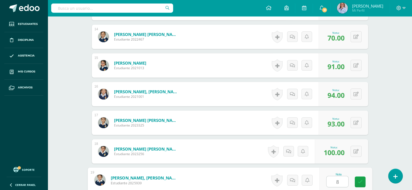
type input "85"
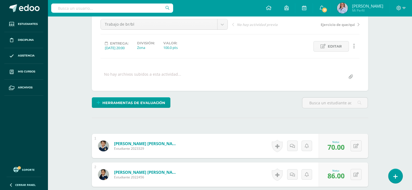
scroll to position [0, 0]
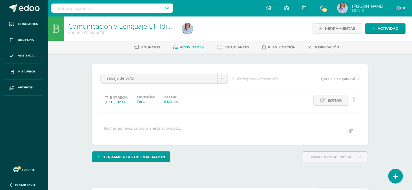
click at [192, 47] on span "Actividades" at bounding box center [192, 47] width 24 height 4
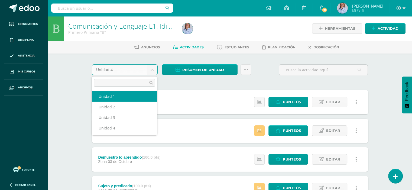
select select "Unidad 1"
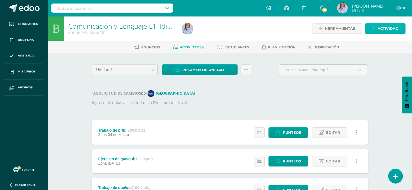
click at [383, 28] on span "Actividad" at bounding box center [388, 29] width 21 height 10
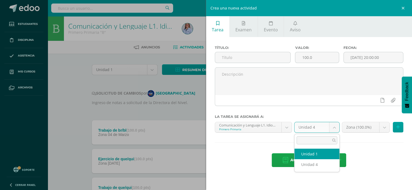
select select "117348"
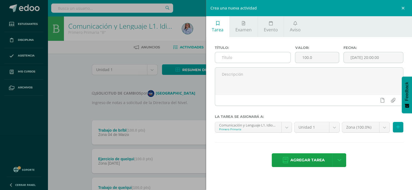
click at [225, 56] on input "text" at bounding box center [253, 57] width 76 height 11
type input "Hoja de pl/pr/bl/br"
click at [361, 58] on input "[DATE] 20:00:00" at bounding box center [374, 57] width 60 height 11
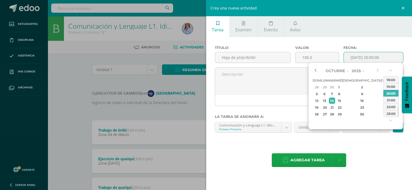
click at [316, 71] on button "button" at bounding box center [315, 71] width 5 height 8
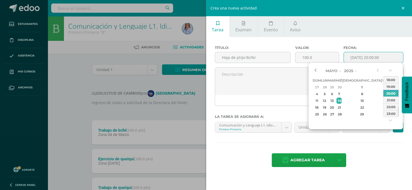
click at [316, 71] on button "button" at bounding box center [315, 71] width 5 height 8
click at [355, 93] on div "6" at bounding box center [362, 94] width 32 height 6
type input "2025-03-06 20:00"
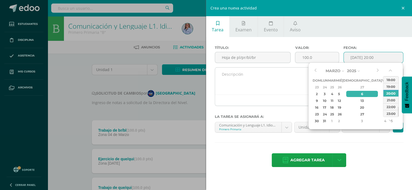
click at [299, 93] on textarea at bounding box center [309, 81] width 188 height 27
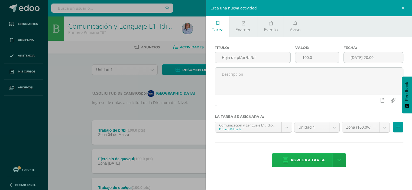
click at [316, 160] on span "Agregar tarea" at bounding box center [307, 160] width 34 height 13
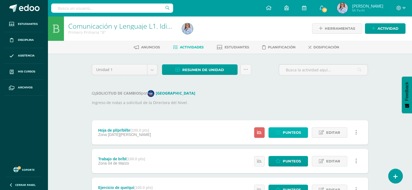
click at [291, 132] on span "Punteos" at bounding box center [292, 133] width 18 height 10
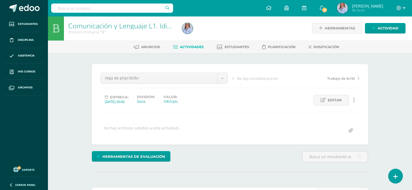
scroll to position [82, 0]
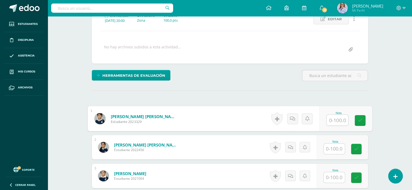
click at [333, 119] on input "text" at bounding box center [337, 120] width 22 height 11
type input "90"
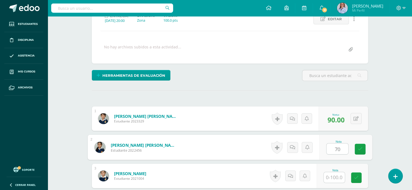
type input "70"
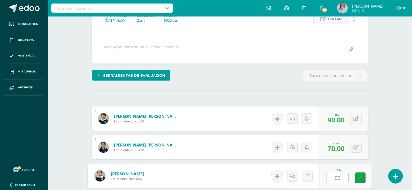
type input "90"
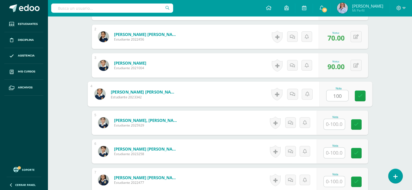
type input "100"
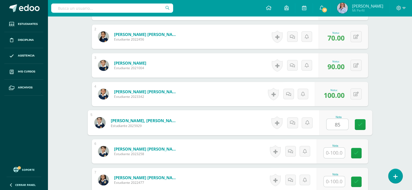
type input "85"
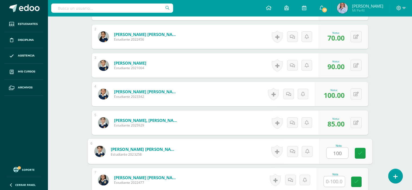
type input "100"
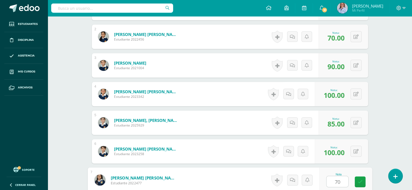
type input "70"
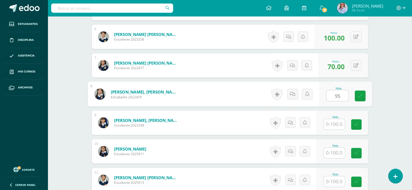
type input "95"
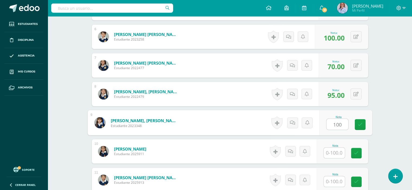
type input "100"
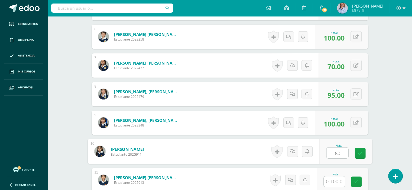
type input "80"
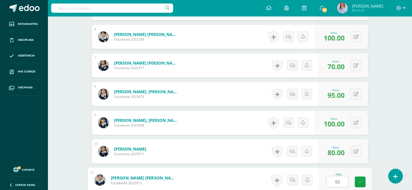
type input "95"
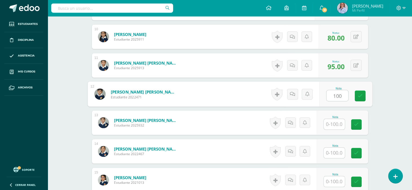
type input "100"
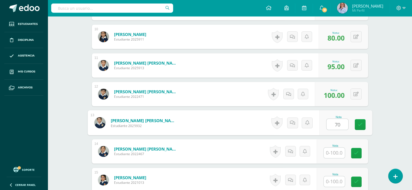
type input "70"
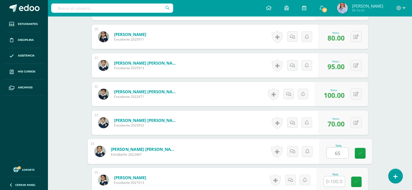
type input "65"
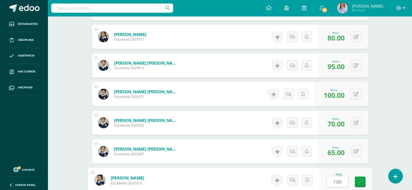
type input "100"
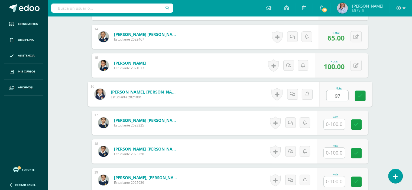
type input "97"
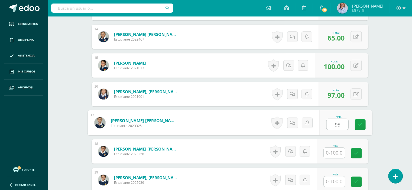
type input "95"
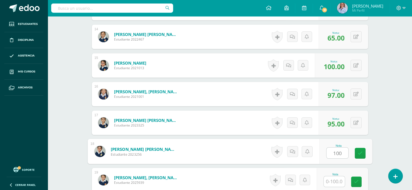
type input "100"
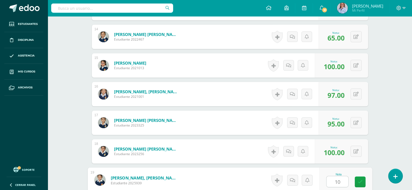
type input "100"
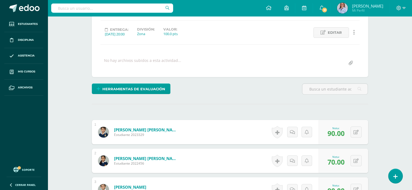
scroll to position [22, 0]
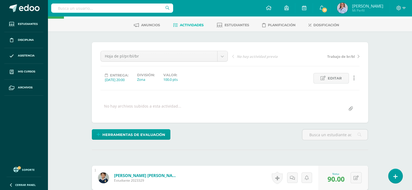
click at [189, 24] on span "Actividades" at bounding box center [192, 25] width 24 height 4
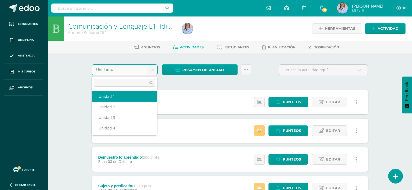
select select "Unidad 1"
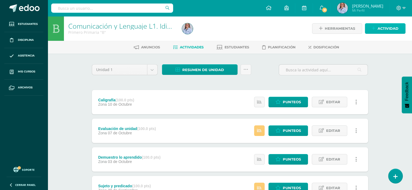
click at [389, 29] on span "Actividad" at bounding box center [388, 29] width 21 height 10
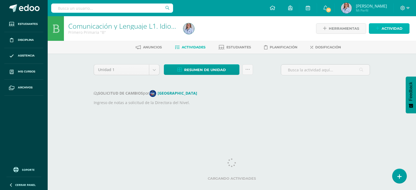
click at [383, 30] on span "Actividad" at bounding box center [392, 29] width 21 height 10
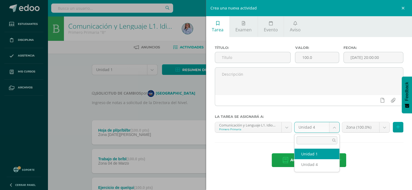
select select "117348"
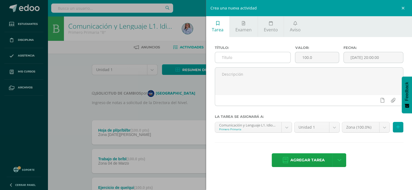
click at [225, 57] on input "text" at bounding box center [253, 57] width 76 height 11
type input "Evaluación de unidad"
click at [378, 56] on input "[DATE] 20:00:00" at bounding box center [374, 57] width 60 height 11
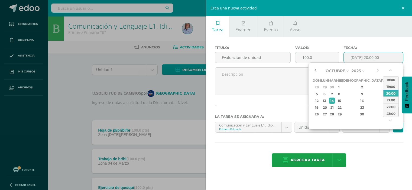
click at [315, 69] on button "button" at bounding box center [315, 71] width 5 height 8
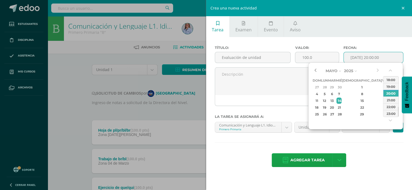
click at [315, 69] on button "button" at bounding box center [315, 71] width 5 height 8
click at [357, 101] on div "13" at bounding box center [362, 101] width 32 height 6
type input "2025-03-13 20:00"
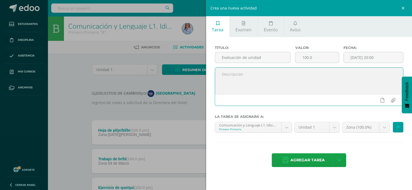
click at [274, 80] on textarea at bounding box center [309, 81] width 188 height 27
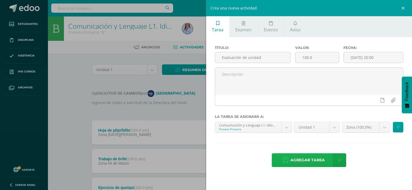
click at [308, 162] on span "Agregar tarea" at bounding box center [307, 160] width 34 height 13
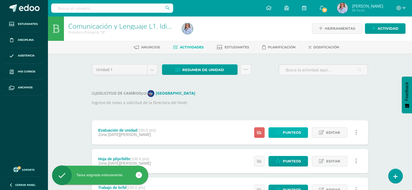
click at [295, 133] on span "Punteos" at bounding box center [292, 133] width 18 height 10
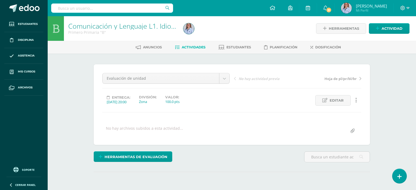
click at [291, 131] on div "No hay archivos subidos a esta actividad..." at bounding box center [231, 131] width 263 height 11
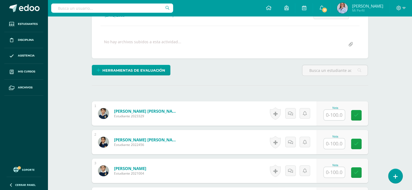
scroll to position [87, 0]
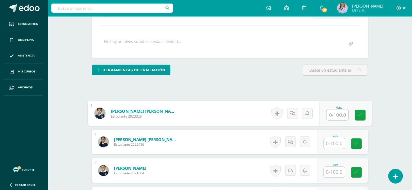
click at [334, 114] on input "text" at bounding box center [337, 115] width 22 height 11
type input "60"
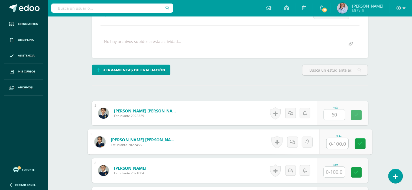
scroll to position [87, 0]
type input "86"
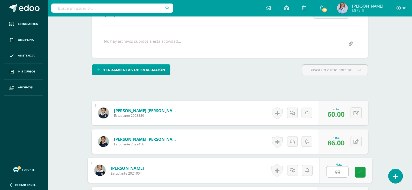
type input "98"
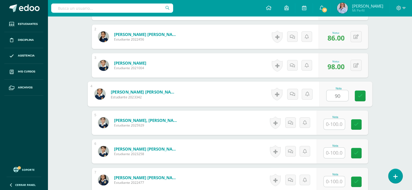
type input "90"
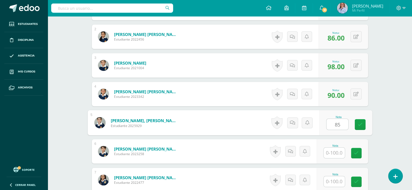
type input "85"
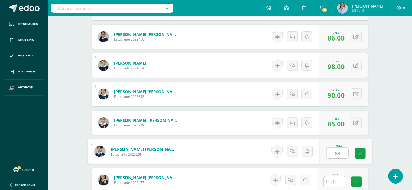
type input "83"
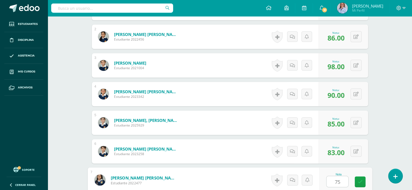
type input "75"
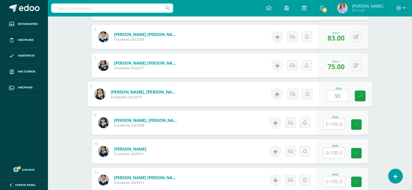
type input "93"
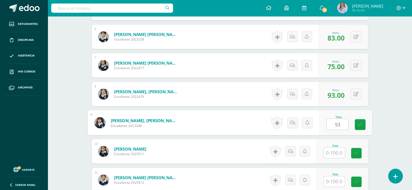
type input "93"
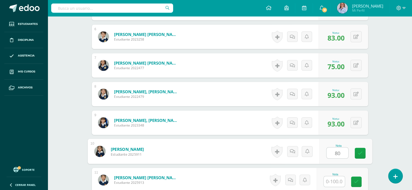
type input "80"
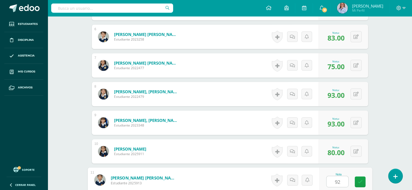
type input "92"
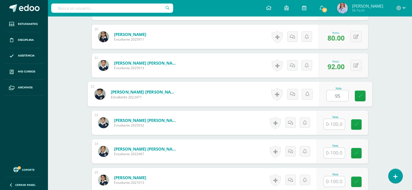
type input "95"
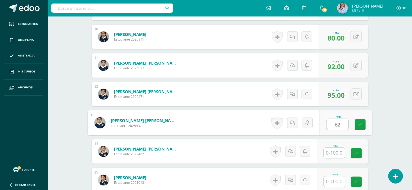
type input "62"
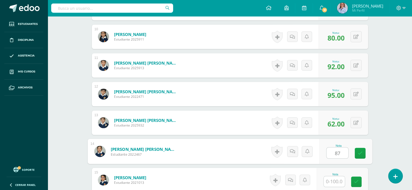
type input "87"
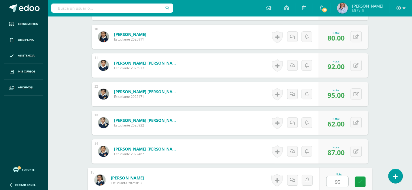
type input "95"
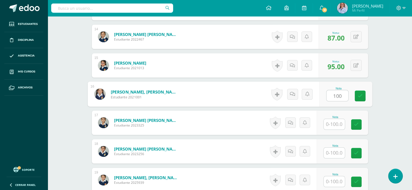
type input "100"
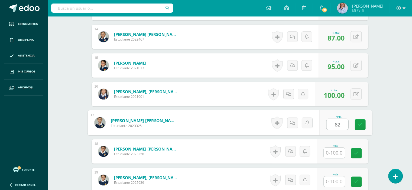
type input "82"
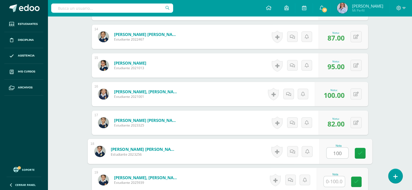
type input "100"
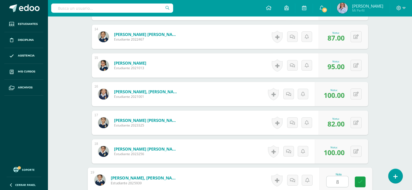
type input "84"
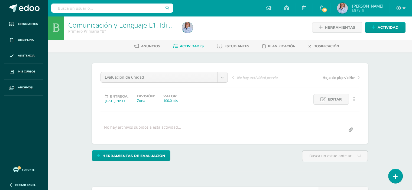
scroll to position [0, 0]
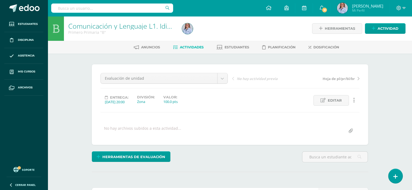
click at [194, 47] on span "Actividades" at bounding box center [192, 47] width 24 height 4
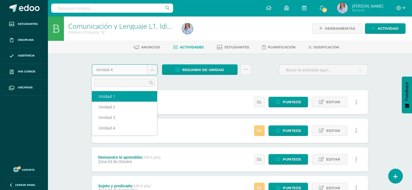
select select "Unidad 1"
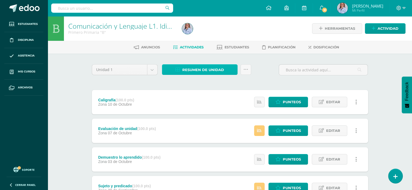
click at [195, 69] on span "Resumen de unidad" at bounding box center [203, 70] width 42 height 10
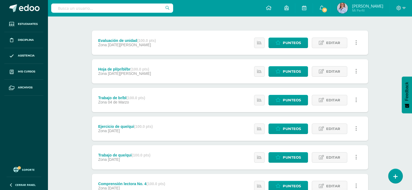
scroll to position [9, 0]
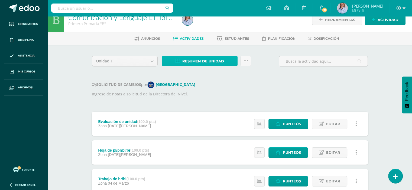
click at [210, 58] on span "Resumen de unidad" at bounding box center [203, 61] width 42 height 10
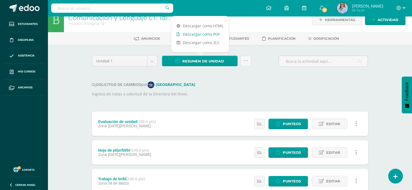
click at [208, 34] on link "Descargar como PDF" at bounding box center [200, 34] width 58 height 8
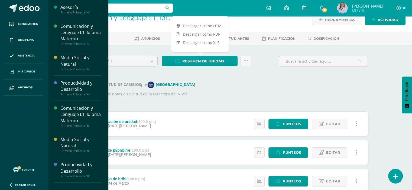
click at [22, 69] on link "Mis cursos" at bounding box center [23, 72] width 39 height 16
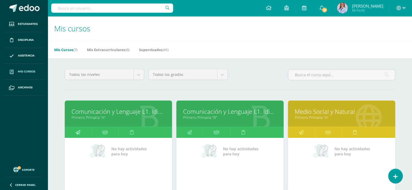
click at [76, 131] on icon at bounding box center [78, 132] width 5 height 11
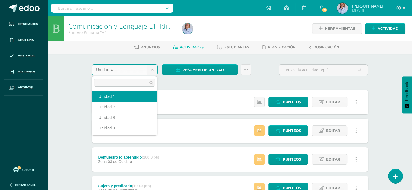
select select "Unidad 1"
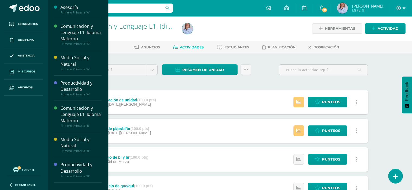
click at [26, 71] on span "Mis cursos" at bounding box center [26, 72] width 17 height 4
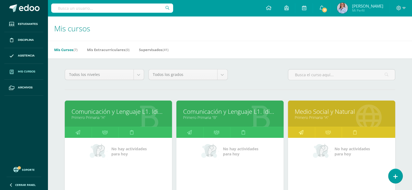
click at [300, 133] on icon at bounding box center [301, 132] width 5 height 11
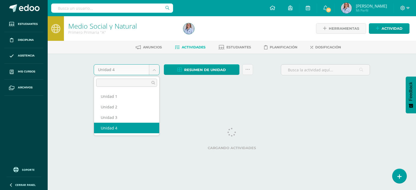
click at [153, 69] on body "Estudiantes Disciplina Asistencia Mis cursos Archivos Soporte Ayuda Reportar un…" at bounding box center [208, 50] width 416 height 101
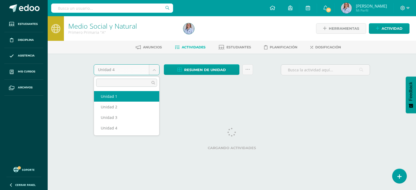
select select "Unidad 1"
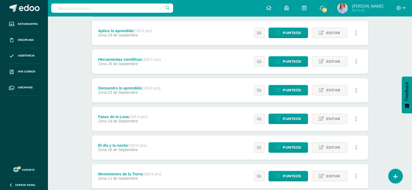
scroll to position [217, 0]
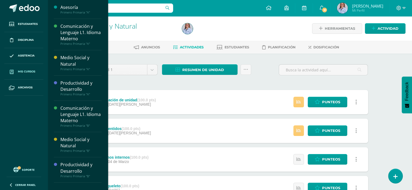
click at [28, 72] on span "Mis cursos" at bounding box center [26, 72] width 17 height 4
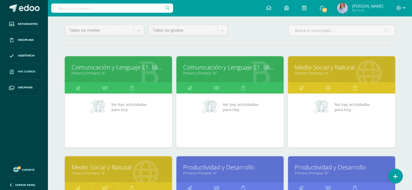
scroll to position [135, 0]
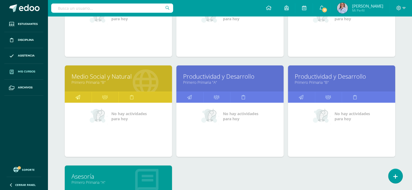
click at [79, 97] on icon at bounding box center [78, 97] width 5 height 11
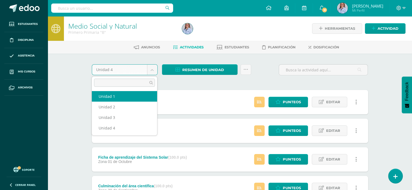
select select "Unidad 1"
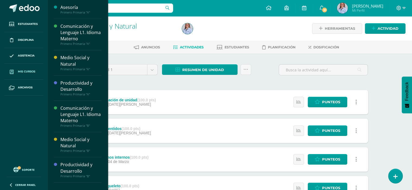
click at [33, 72] on span "Mis cursos" at bounding box center [26, 72] width 17 height 4
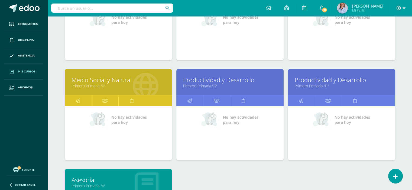
scroll to position [135, 0]
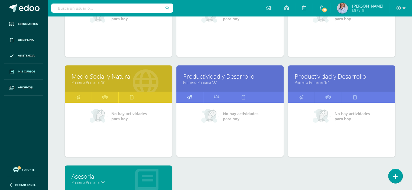
click at [191, 96] on icon at bounding box center [189, 97] width 5 height 11
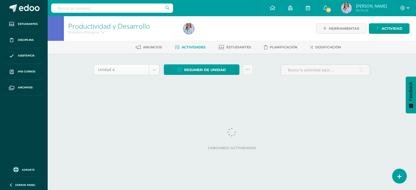
click at [154, 70] on body "Estudiantes Disciplina Asistencia Mis cursos Archivos Soporte Ayuda Reportar un…" at bounding box center [208, 50] width 416 height 101
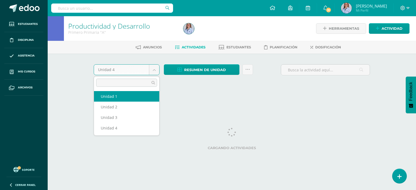
select select "Unidad 1"
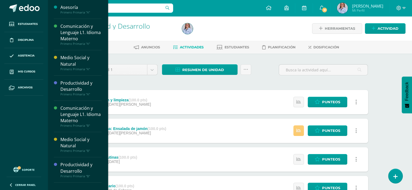
drag, startPoint x: 33, startPoint y: 70, endPoint x: 46, endPoint y: 71, distance: 13.3
click at [33, 70] on span "Mis cursos" at bounding box center [26, 72] width 17 height 4
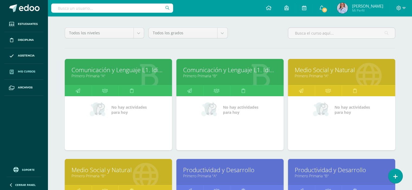
scroll to position [108, 0]
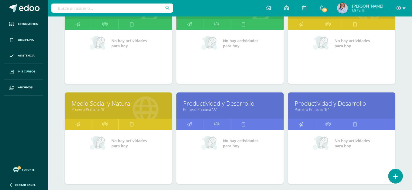
click at [301, 122] on icon at bounding box center [301, 124] width 5 height 11
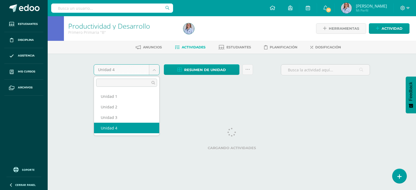
click at [154, 70] on body "Estudiantes Disciplina Asistencia Mis cursos Archivos Soporte Ayuda Reportar un…" at bounding box center [208, 50] width 416 height 101
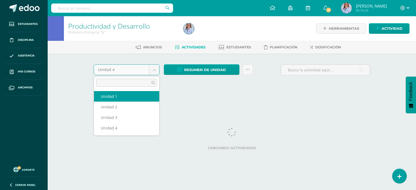
select select "Unidad 1"
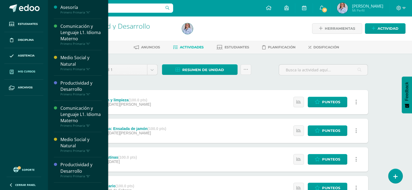
click at [22, 70] on span "Mis cursos" at bounding box center [26, 72] width 17 height 4
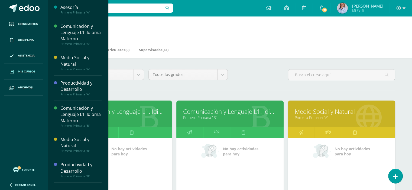
click at [25, 71] on span "Mis cursos" at bounding box center [26, 72] width 17 height 4
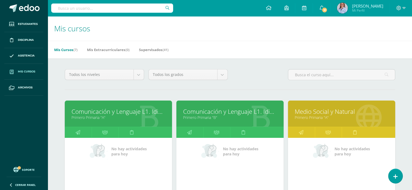
click at [342, 8] on img at bounding box center [342, 8] width 11 height 11
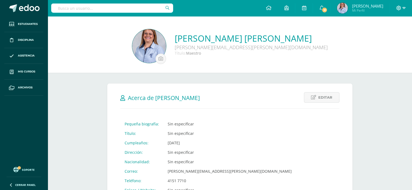
click at [398, 8] on icon at bounding box center [398, 8] width 5 height 5
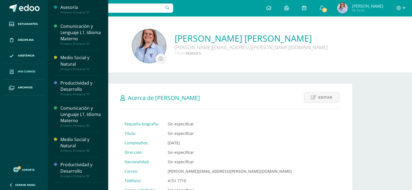
click at [29, 71] on span "Mis cursos" at bounding box center [26, 72] width 17 height 4
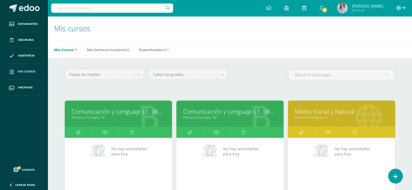
click at [404, 7] on icon at bounding box center [404, 8] width 3 height 5
click at [382, 35] on span "Cerrar sesión" at bounding box center [387, 36] width 24 height 5
